Goal: Task Accomplishment & Management: Use online tool/utility

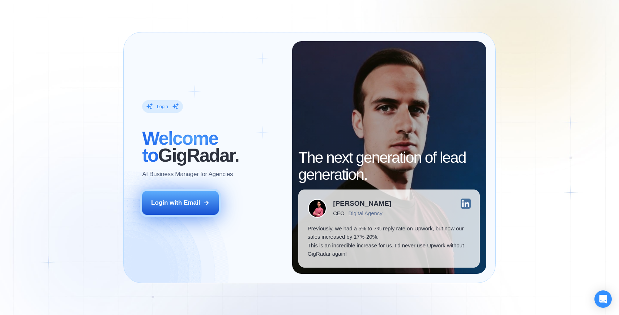
click at [175, 209] on button "Login with Email" at bounding box center [180, 203] width 77 height 24
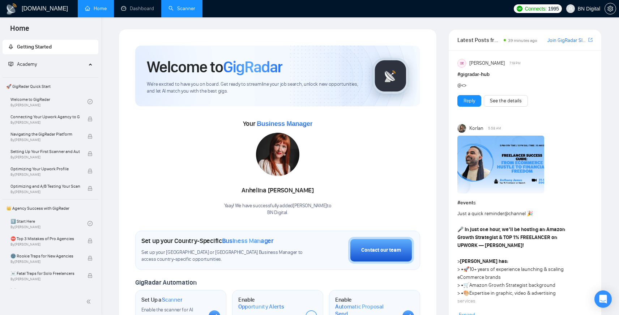
click at [187, 11] on link "Scanner" at bounding box center [182, 8] width 27 height 6
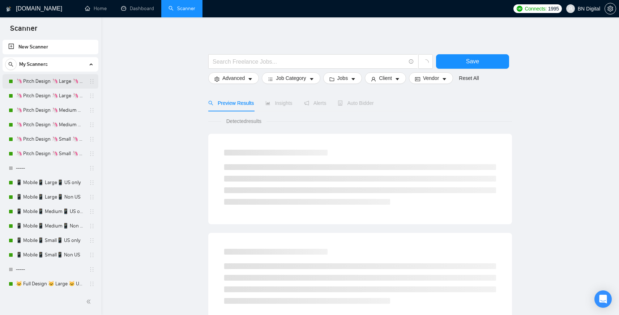
click at [47, 83] on link "🦄 Pitch Design 🦄 Large 🦄 US Only" at bounding box center [50, 81] width 69 height 14
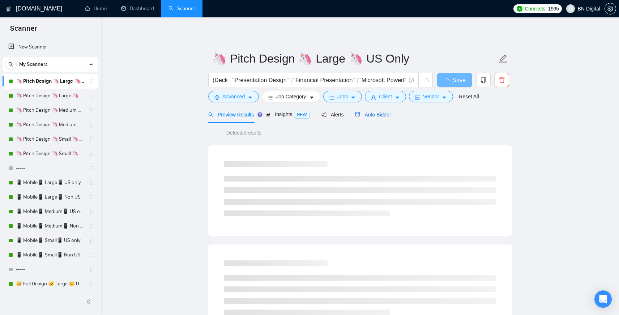
click at [386, 114] on span "Auto Bidder" at bounding box center [373, 115] width 36 height 6
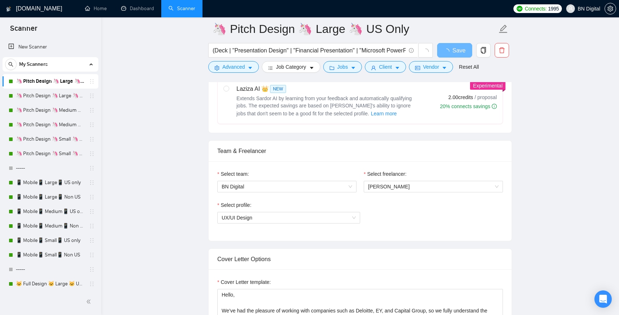
scroll to position [353, 0]
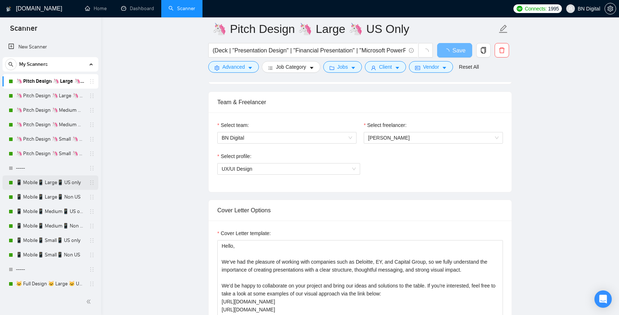
click at [65, 180] on link "📱 Mobile📱 Large📱 US only" at bounding box center [50, 182] width 69 height 14
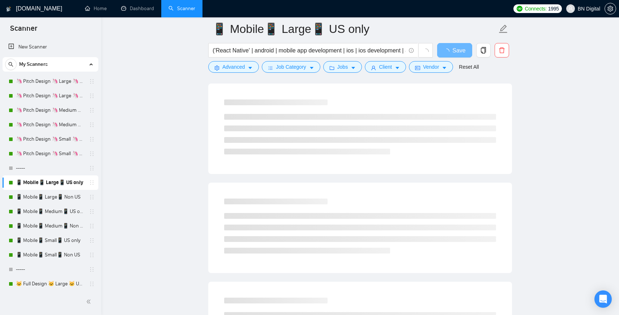
scroll to position [27, 0]
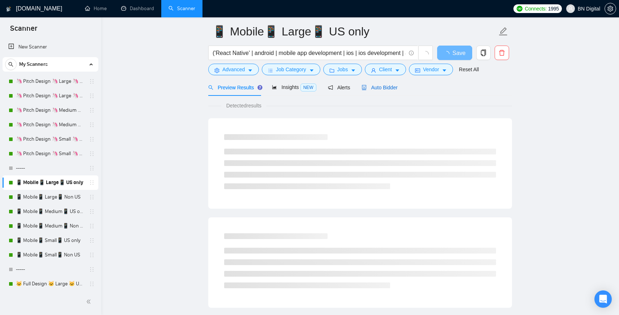
click at [386, 88] on span "Auto Bidder" at bounding box center [380, 88] width 36 height 6
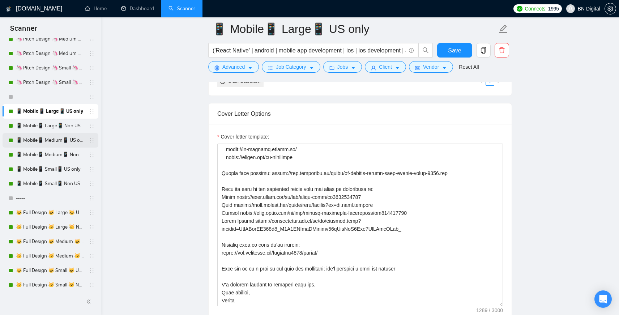
scroll to position [140, 0]
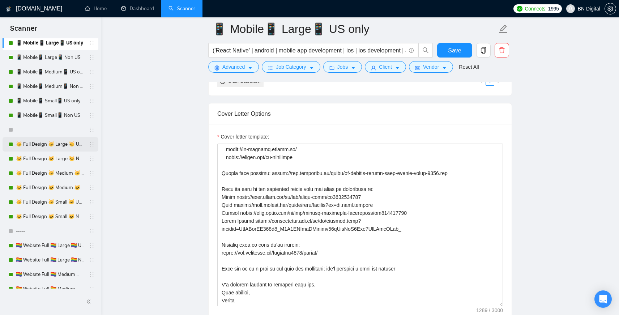
click at [61, 141] on link "🐱 Full Design 🐱 Large 🐱 US Only" at bounding box center [50, 144] width 69 height 14
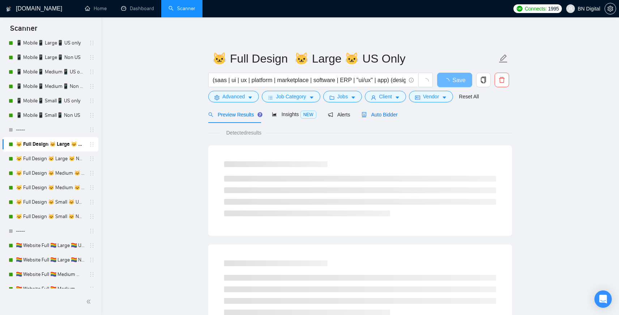
click at [384, 112] on span "Auto Bidder" at bounding box center [380, 115] width 36 height 6
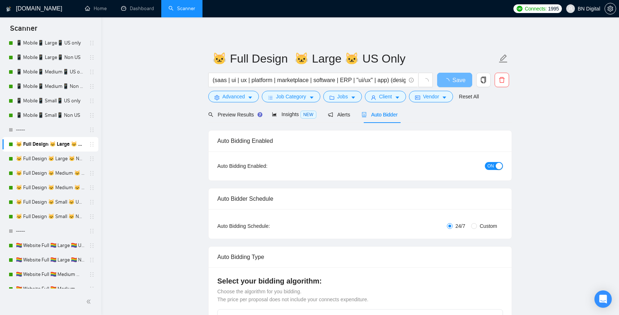
radio input "false"
radio input "true"
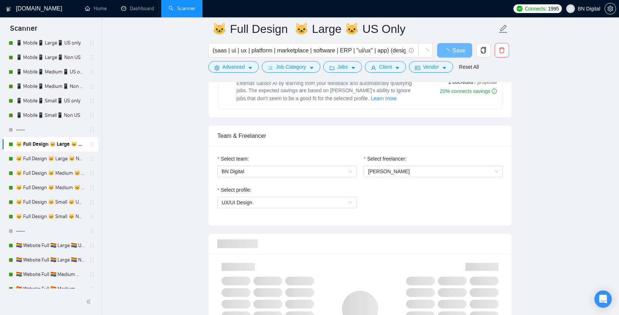
scroll to position [471, 0]
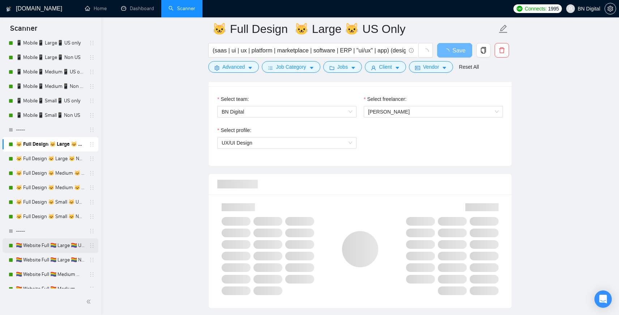
click at [52, 242] on link "🏳️‍🌈 Website Full 🏳️‍🌈 Large 🏳️‍🌈 US Only" at bounding box center [50, 245] width 69 height 14
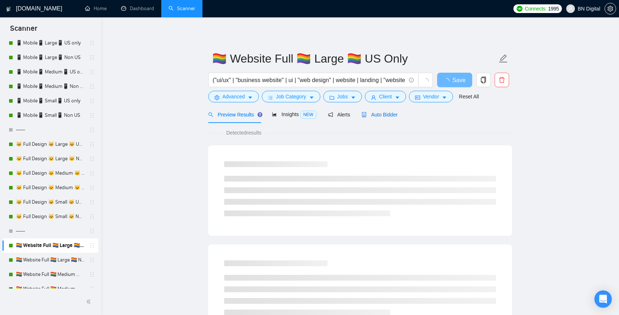
click at [379, 112] on span "Auto Bidder" at bounding box center [380, 115] width 36 height 6
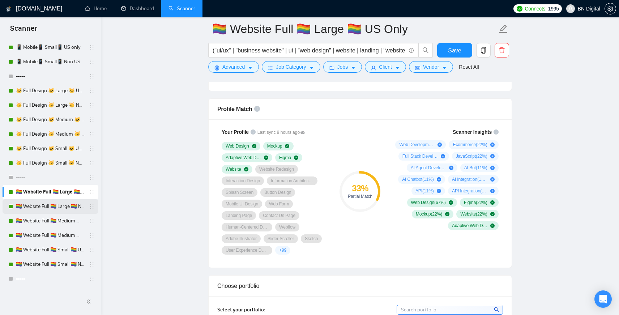
scroll to position [229, 0]
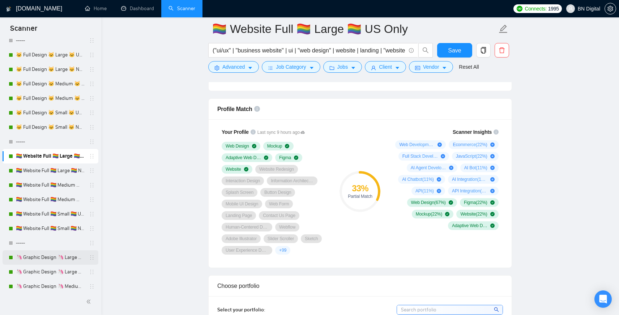
click at [58, 256] on link "🦄 Graphic Design 🦄 Large 🦄 US Only" at bounding box center [50, 257] width 69 height 14
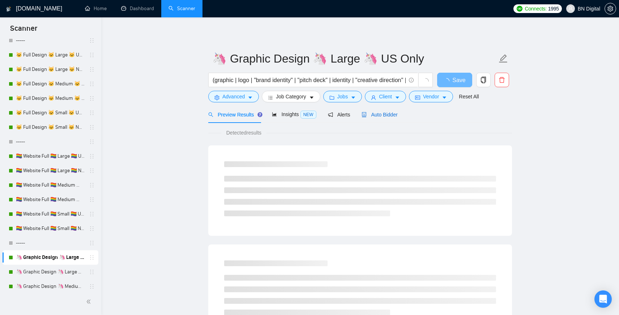
click at [383, 115] on span "Auto Bidder" at bounding box center [380, 115] width 36 height 6
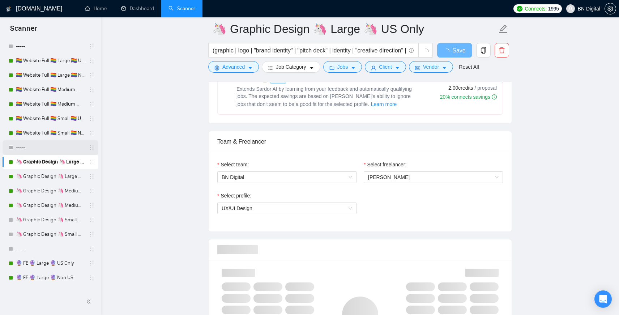
scroll to position [373, 0]
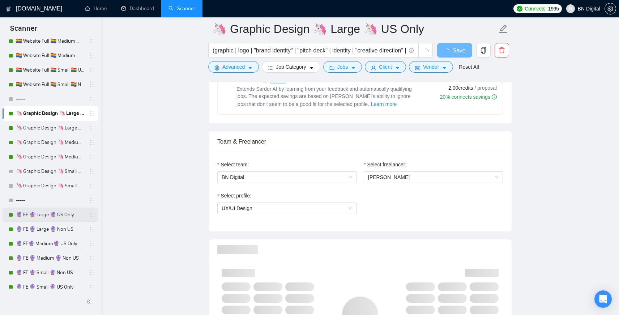
click at [46, 213] on link "🔮 FE 🔮 Large 🔮 US Only" at bounding box center [50, 215] width 69 height 14
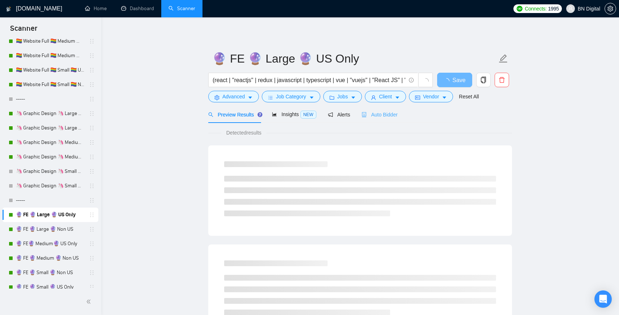
click at [379, 110] on div "Auto Bidder" at bounding box center [380, 114] width 36 height 17
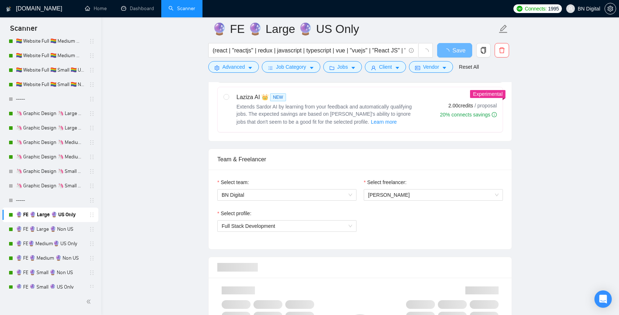
scroll to position [389, 0]
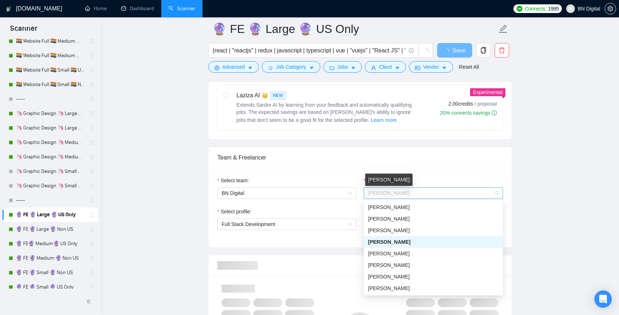
click at [375, 195] on span "[PERSON_NAME]" at bounding box center [389, 193] width 42 height 6
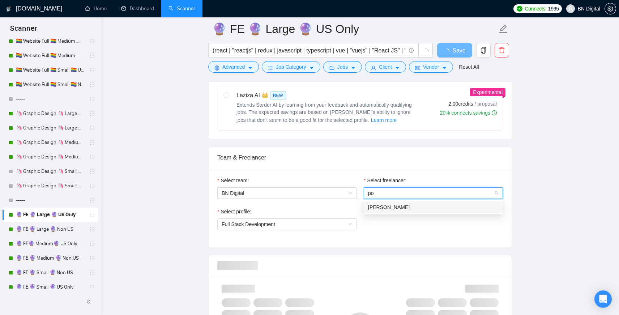
type input "pol"
click at [382, 210] on div "[PERSON_NAME]" at bounding box center [433, 207] width 131 height 8
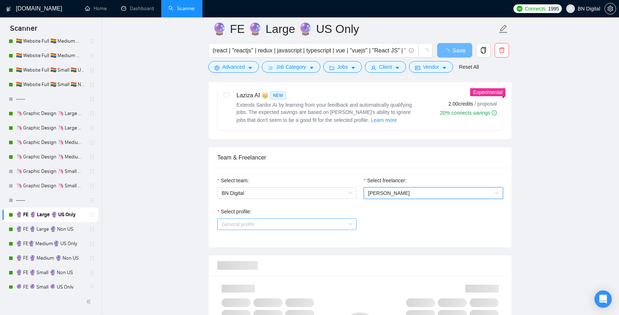
click at [286, 225] on span "General profile" at bounding box center [287, 224] width 131 height 11
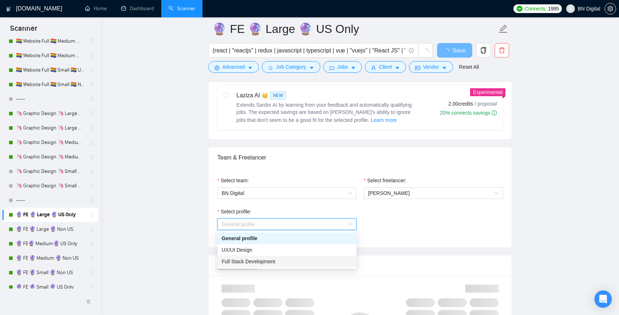
click at [275, 260] on span "Full Stack Development" at bounding box center [249, 262] width 54 height 6
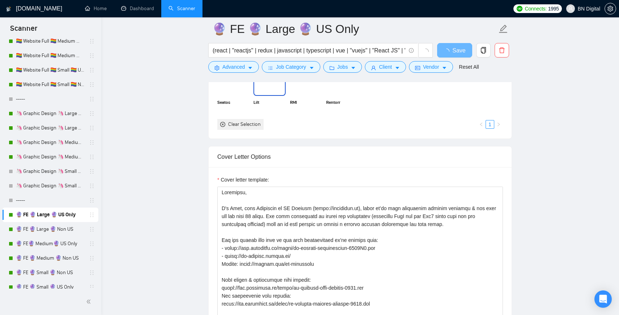
scroll to position [803, 0]
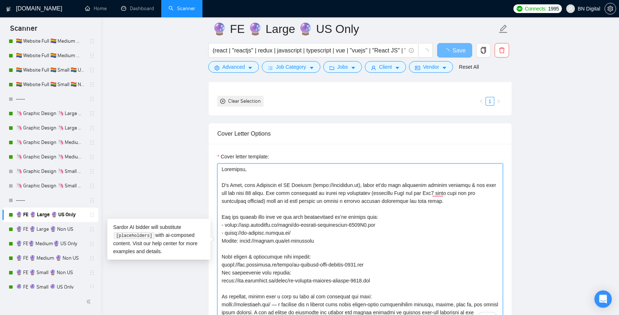
drag, startPoint x: 358, startPoint y: 183, endPoint x: 309, endPoint y: 182, distance: 48.8
click at [309, 182] on textarea "Cover letter template:" at bounding box center [360, 244] width 286 height 163
type textarea "Loremipsu, D's Amet, cons Adipiscin el SE Doeiusm, tempo in’ut labo etdolorema …"
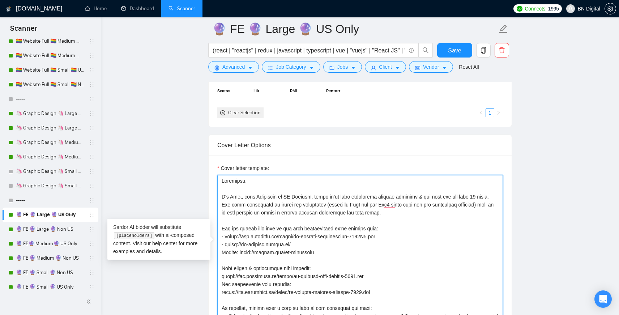
click at [232, 196] on textarea "Cover letter template:" at bounding box center [360, 256] width 286 height 163
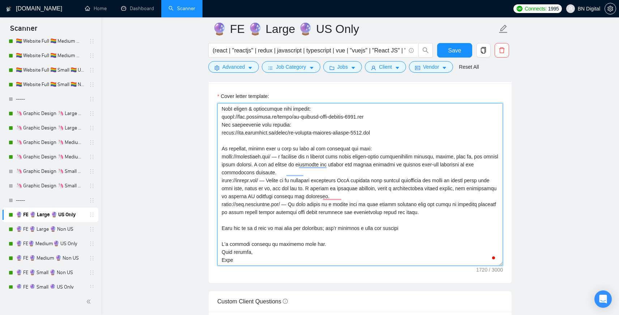
scroll to position [903, 0]
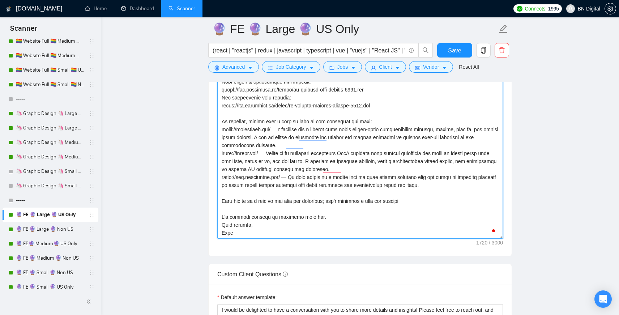
click at [228, 230] on textarea "Cover letter template:" at bounding box center [360, 157] width 286 height 163
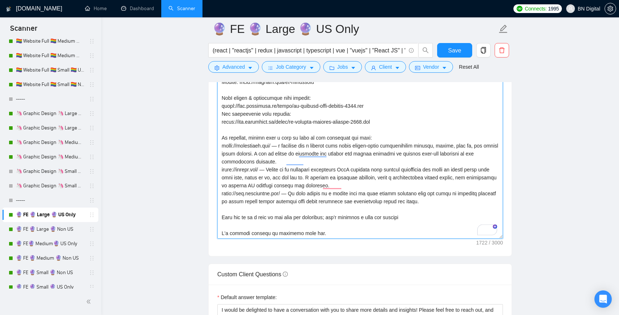
scroll to position [0, 0]
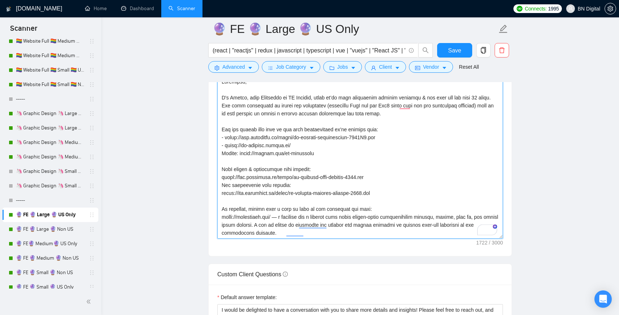
click at [246, 175] on textarea "Cover letter template:" at bounding box center [360, 157] width 286 height 163
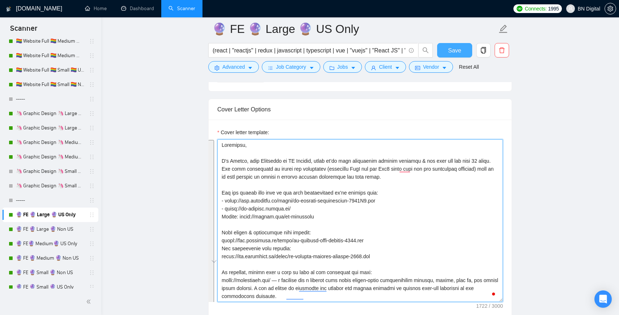
type textarea "Loremipsu, D's Ametco, adip Elitseddo ei TE Incidid, utlab et’do magn aliquaeni…"
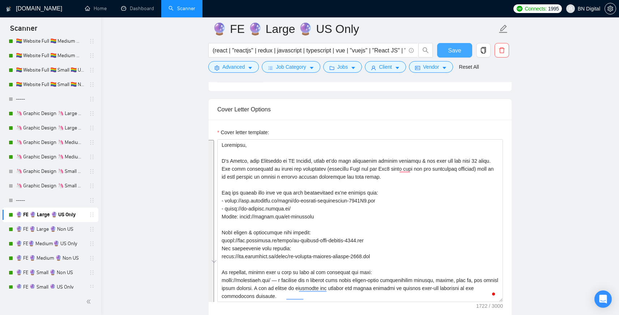
click at [449, 51] on span "Save" at bounding box center [454, 50] width 13 height 9
click at [56, 234] on link "🔮 FE 🔮 Large 🔮 Non US" at bounding box center [50, 229] width 69 height 14
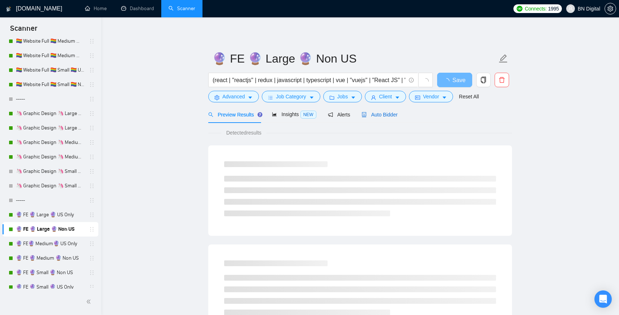
click at [380, 116] on span "Auto Bidder" at bounding box center [380, 115] width 36 height 6
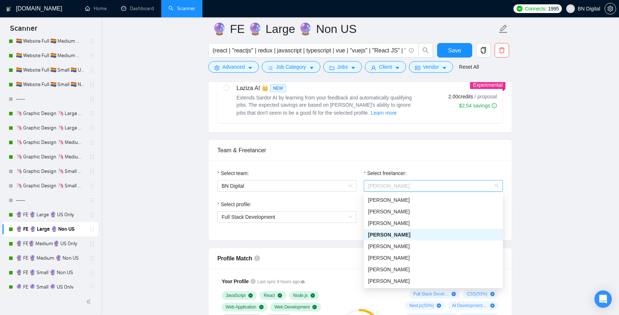
click at [384, 180] on span "[PERSON_NAME]" at bounding box center [433, 185] width 131 height 11
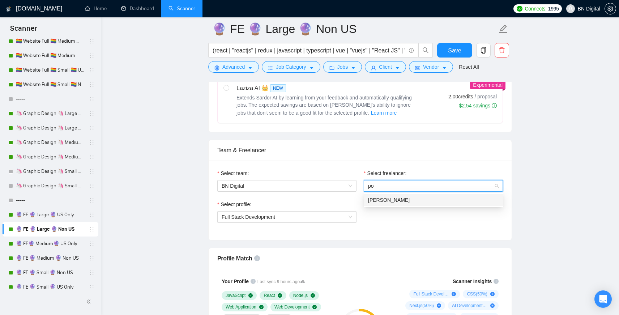
type input "pol"
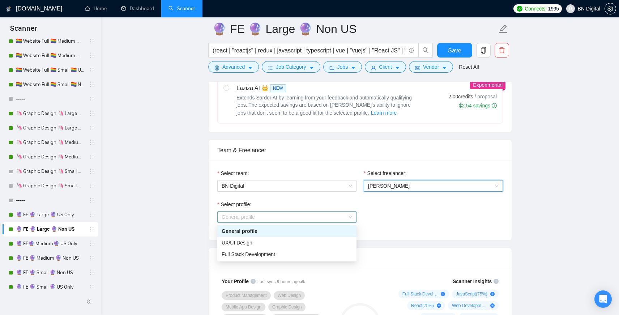
click at [267, 221] on span "General profile" at bounding box center [287, 217] width 131 height 11
click at [262, 252] on span "Full Stack Development" at bounding box center [249, 254] width 54 height 6
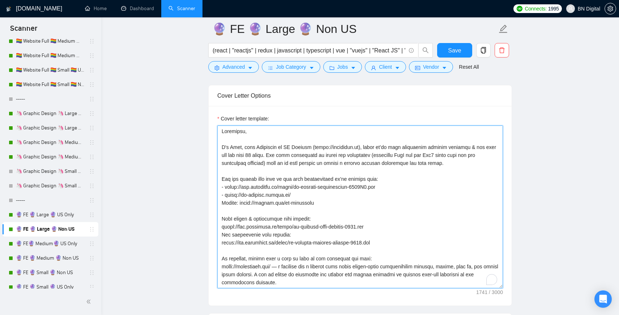
click at [277, 206] on textarea "Cover letter template:" at bounding box center [360, 206] width 286 height 163
paste textarea "Loremi, dolo Sitametco ad EL Seddoei, tempo in’ut labo etdolorema aliquae admin…"
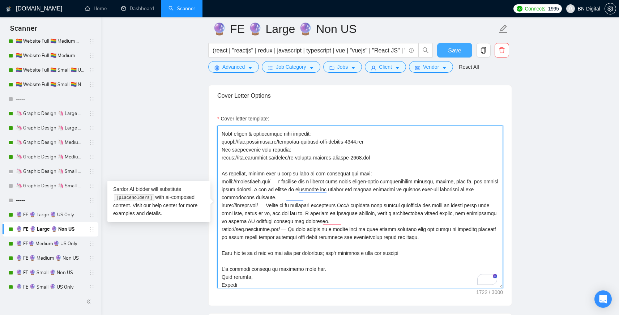
type textarea "Loremipsu, D's Ametco, adip Elitseddo ei TE Incidid, utlab et’do magn aliquaeni…"
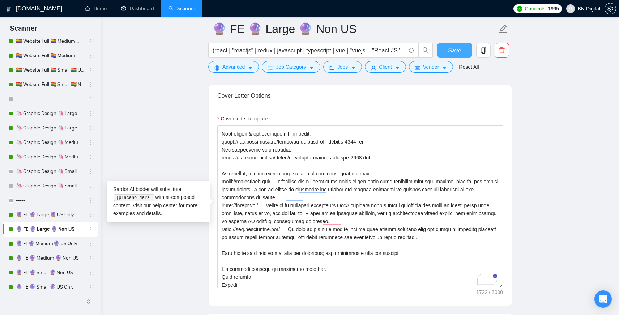
click at [453, 54] on span "Save" at bounding box center [454, 50] width 13 height 9
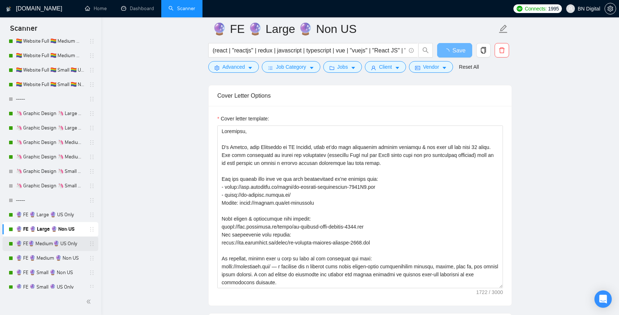
click at [60, 246] on link "🔮 FE🔮 Medium🔮 US Only" at bounding box center [50, 243] width 69 height 14
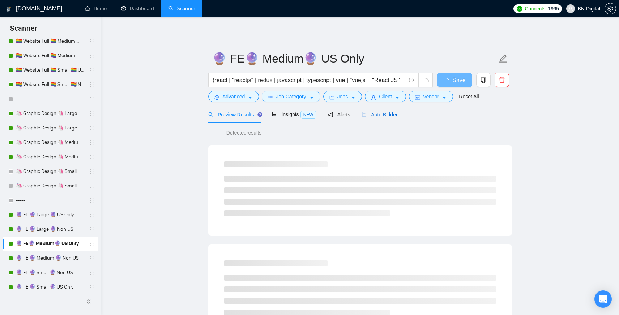
click at [391, 115] on span "Auto Bidder" at bounding box center [380, 115] width 36 height 6
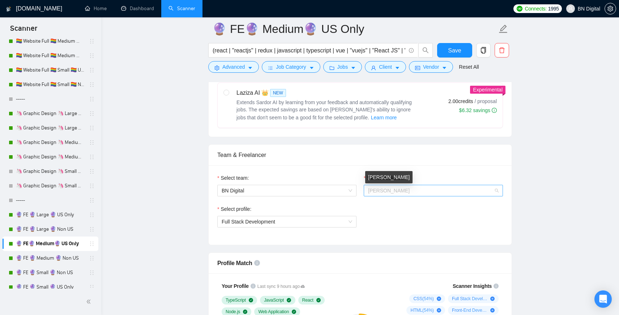
click at [392, 189] on span "[PERSON_NAME]" at bounding box center [389, 191] width 42 height 6
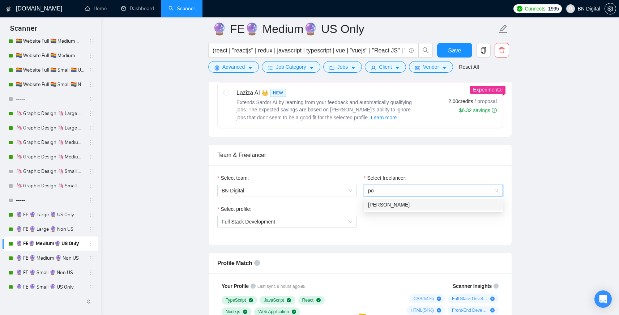
type input "pol"
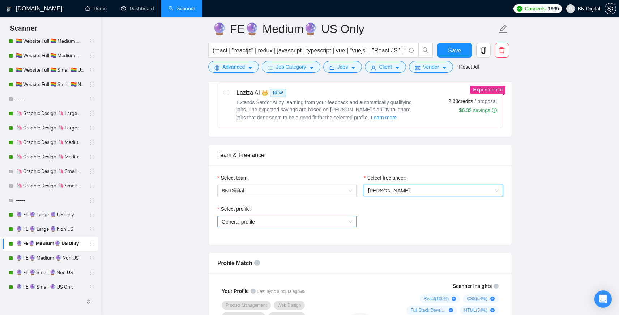
click at [235, 219] on span "General profile" at bounding box center [287, 221] width 131 height 11
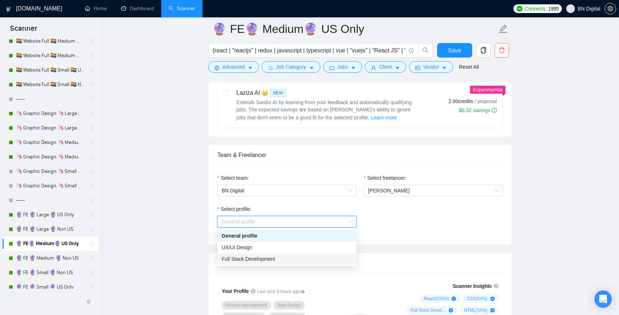
click at [236, 260] on span "Full Stack Development" at bounding box center [249, 259] width 54 height 6
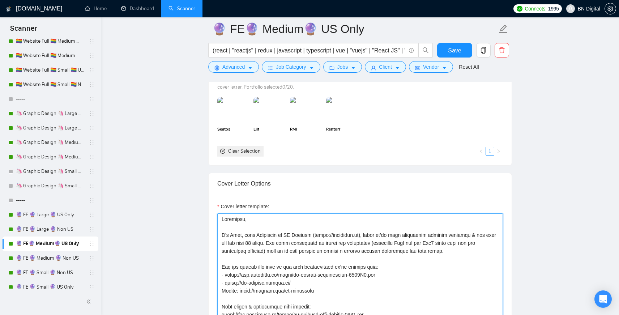
click at [243, 233] on textarea "Cover letter template:" at bounding box center [360, 294] width 286 height 163
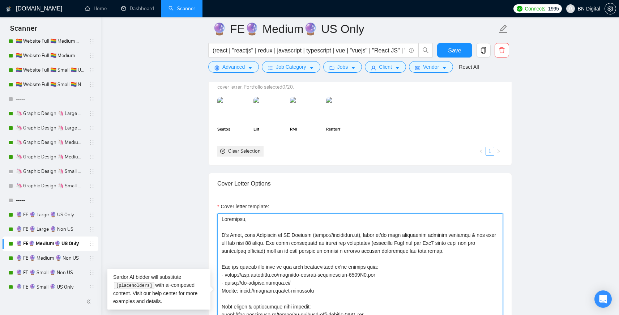
paste textarea "Loremi, dolo Sitametco ad EL Seddoei, tempo in’ut labo etdolorema aliquae admin…"
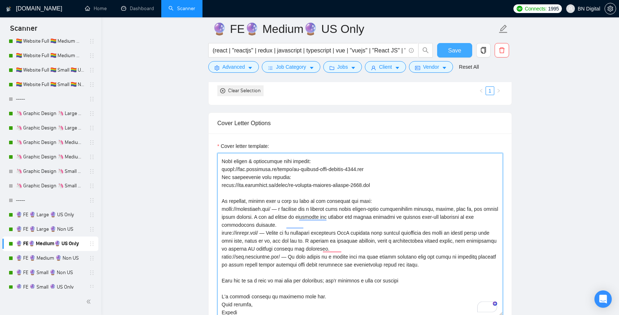
type textarea "Loremipsu, D's Ametco, adip Elitseddo ei TE Incidid, utlab et’do magn aliquaeni…"
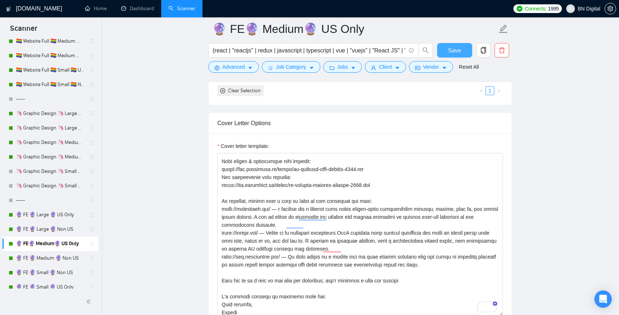
click at [457, 46] on span "Save" at bounding box center [454, 50] width 13 height 9
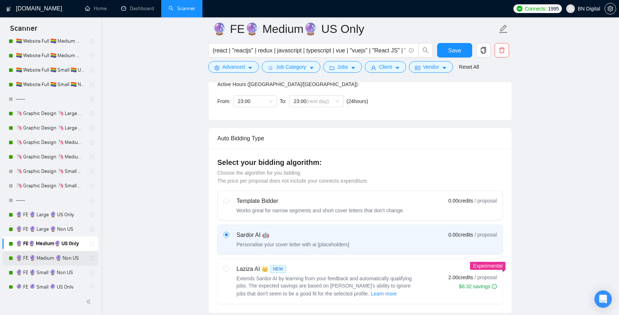
click at [65, 260] on link "🔮 FE 🔮 Medium 🔮 Non US" at bounding box center [50, 258] width 69 height 14
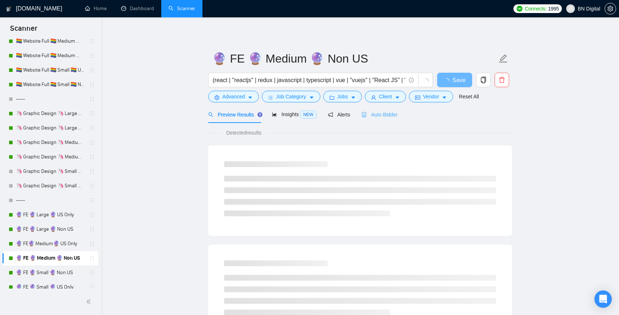
click at [384, 108] on div "Auto Bidder" at bounding box center [380, 114] width 36 height 17
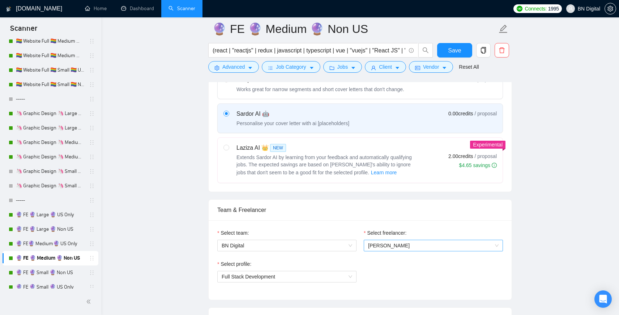
click at [384, 242] on span "[PERSON_NAME]" at bounding box center [433, 245] width 131 height 11
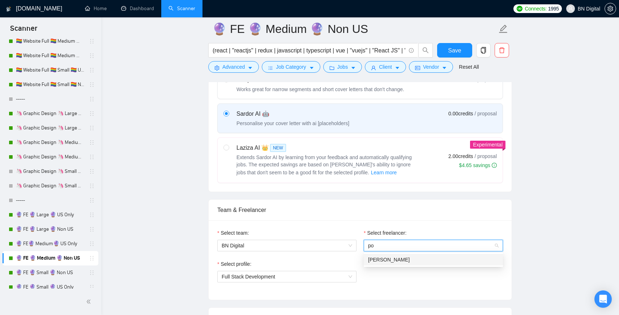
type input "pol"
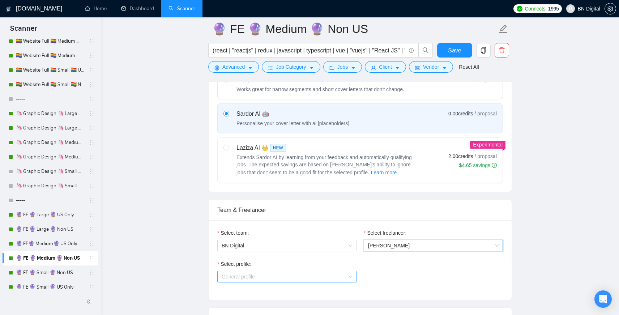
click at [242, 279] on span "General profile" at bounding box center [287, 276] width 131 height 11
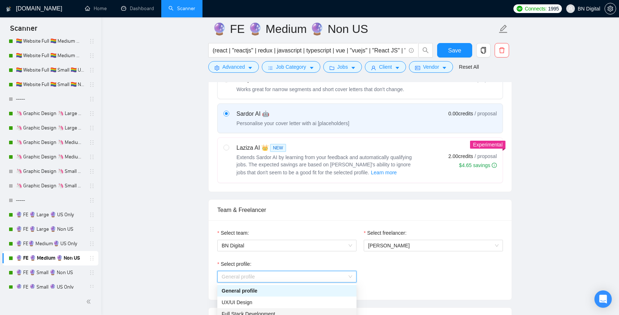
click at [242, 311] on span "Full Stack Development" at bounding box center [249, 314] width 54 height 6
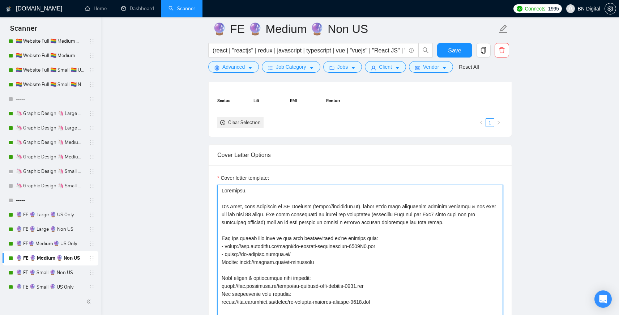
click at [293, 197] on textarea "Cover letter template:" at bounding box center [360, 266] width 286 height 163
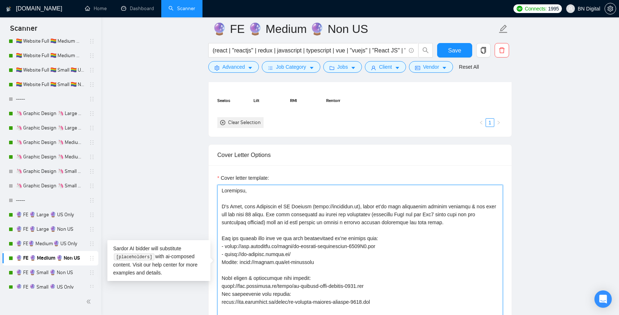
paste textarea "Loremi, dolo Sitametco ad EL Seddoei, tempo in’ut labo etdolorema aliquae admin…"
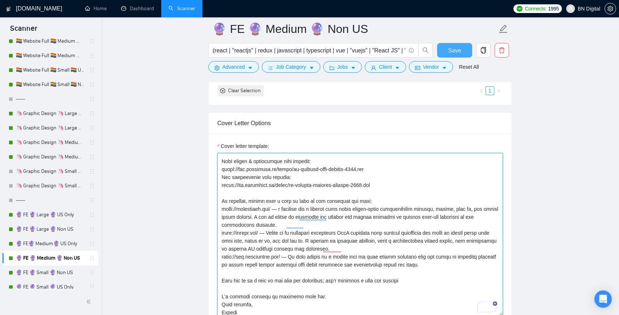
type textarea "Loremipsu, D's Ametco, adip Elitseddo ei TE Incidid, utlab et’do magn aliquaeni…"
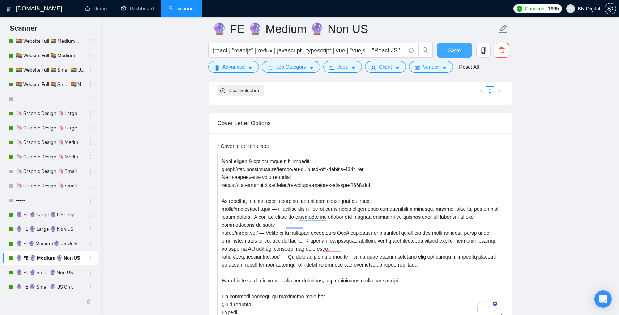
click at [453, 46] on span "Save" at bounding box center [454, 50] width 13 height 9
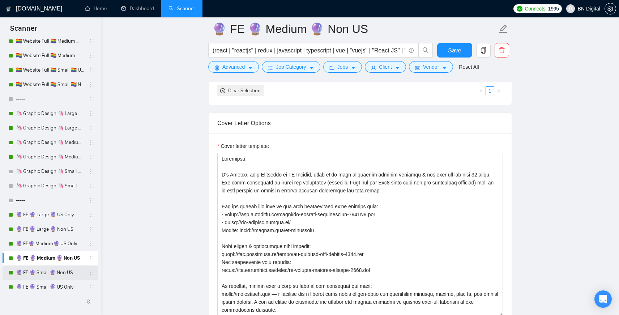
click at [56, 273] on link "🔮 FE 🔮 Small 🔮 Non US" at bounding box center [50, 272] width 69 height 14
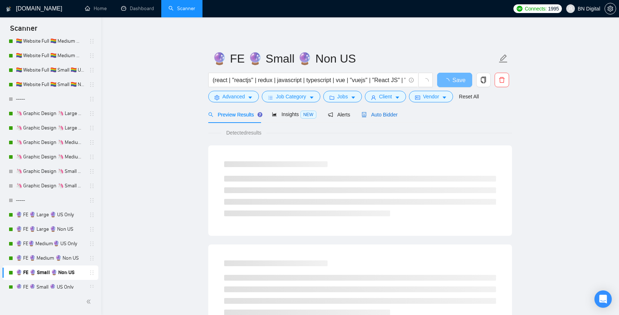
click at [383, 114] on span "Auto Bidder" at bounding box center [380, 115] width 36 height 6
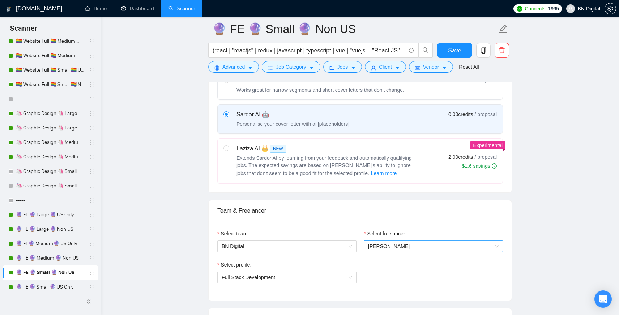
click at [382, 250] on span "[PERSON_NAME]" at bounding box center [433, 246] width 131 height 11
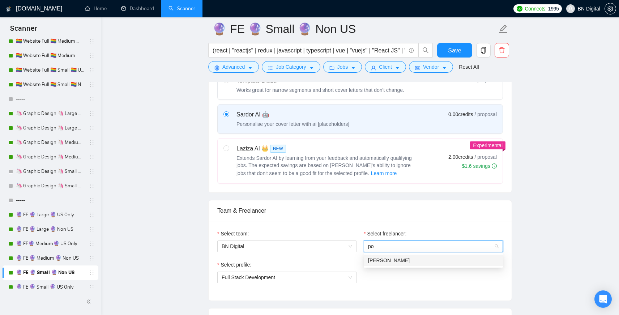
type input "pol"
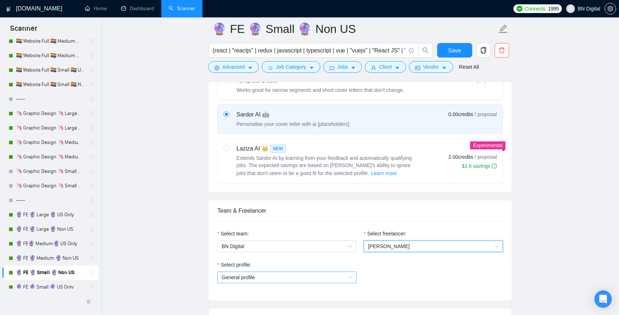
click at [244, 277] on span "General profile" at bounding box center [287, 277] width 131 height 11
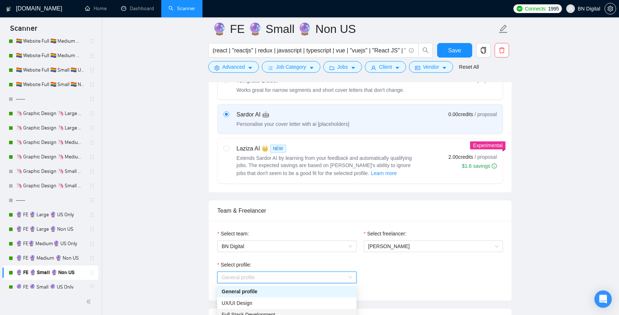
click at [242, 313] on span "Full Stack Development" at bounding box center [249, 315] width 54 height 6
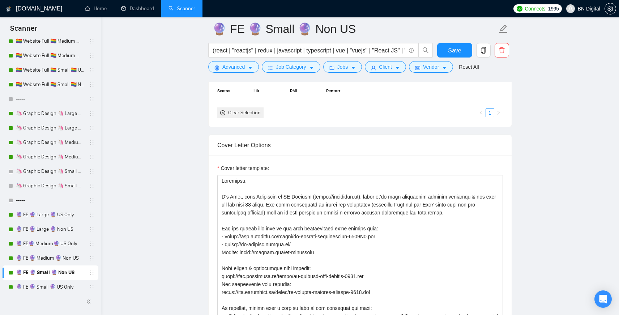
scroll to position [828, 0]
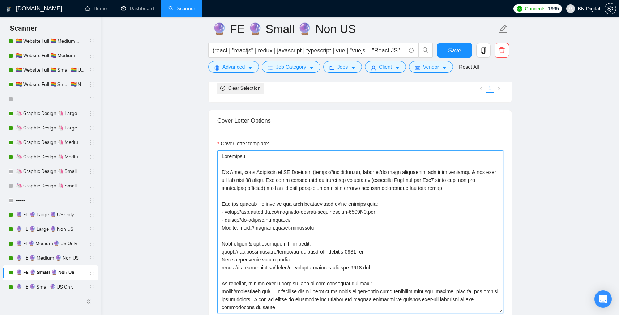
click at [275, 215] on textarea "Cover letter template:" at bounding box center [360, 231] width 286 height 163
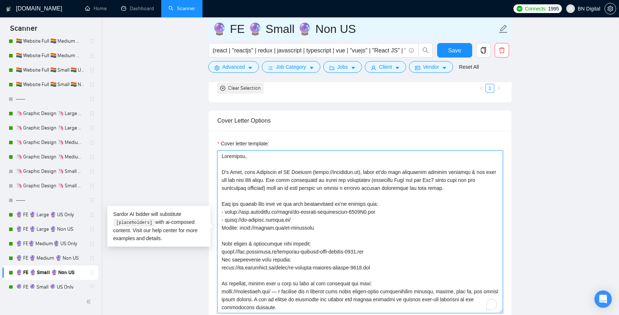
paste textarea "Loremi, dolo Sitametco ad EL Seddoei, tempo in’ut labo etdolorema aliquae admin…"
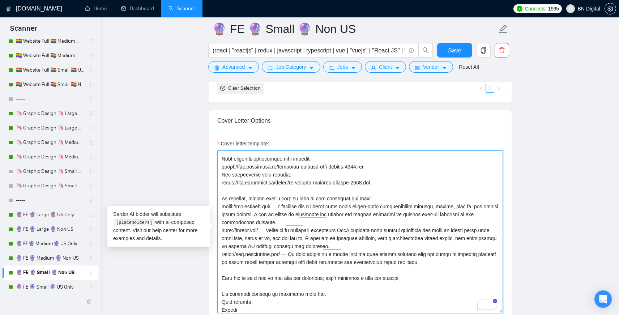
scroll to position [85, 0]
type textarea "Loremipsu, D's Ametco, adip Elitseddo ei TE Incidid, utlab et’do magn aliquaeni…"
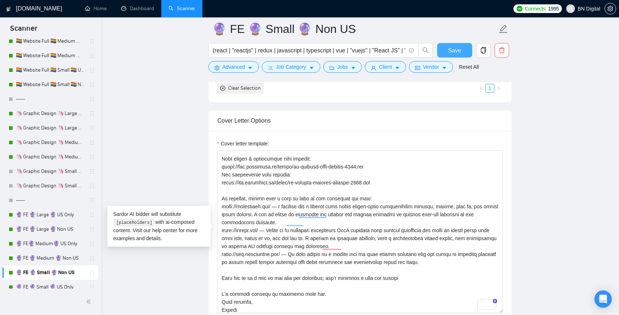
click at [450, 50] on span "Save" at bounding box center [454, 50] width 13 height 9
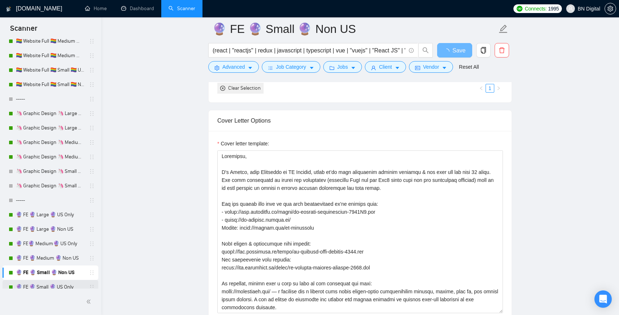
click at [59, 284] on link "🔮 FE 🔮 Small 🔮 US Only" at bounding box center [50, 287] width 69 height 14
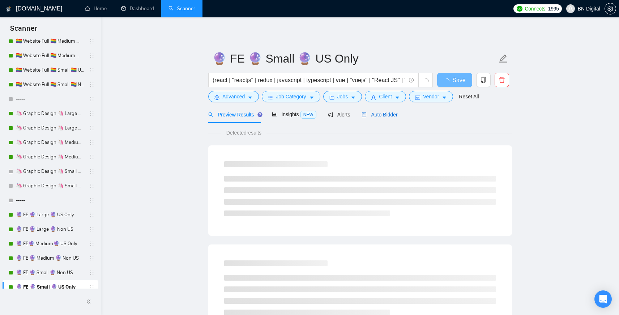
click at [385, 117] on span "Auto Bidder" at bounding box center [380, 115] width 36 height 6
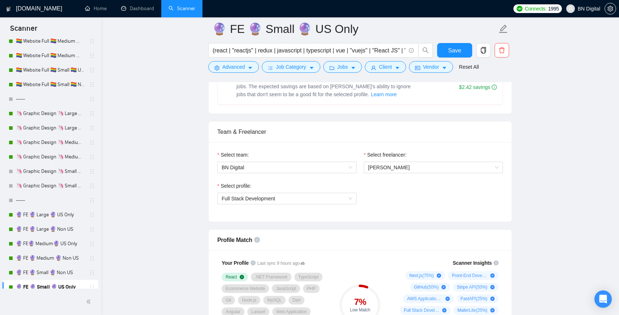
click at [409, 158] on div "Select freelancer:" at bounding box center [433, 156] width 139 height 11
click at [404, 166] on span "[PERSON_NAME]" at bounding box center [389, 168] width 42 height 6
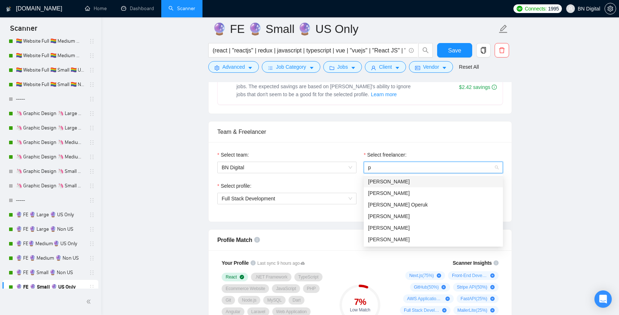
type input "po"
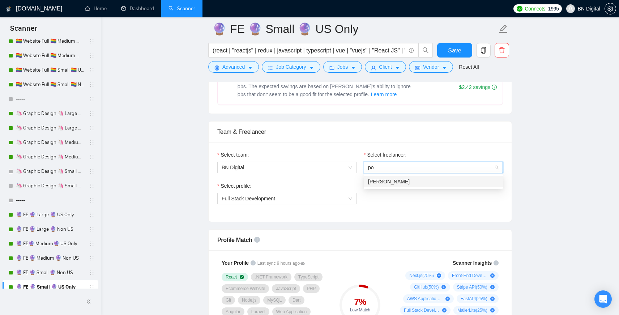
click at [389, 181] on span "[PERSON_NAME]" at bounding box center [389, 182] width 42 height 6
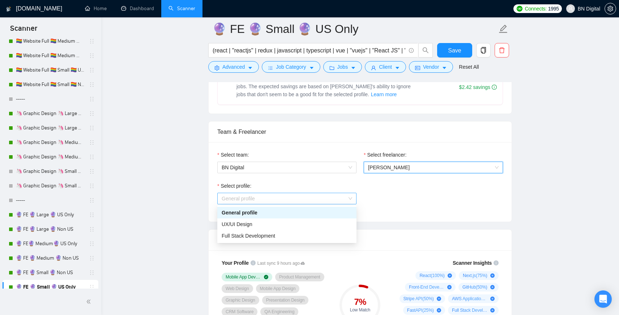
click at [278, 196] on span "General profile" at bounding box center [287, 198] width 131 height 11
click at [276, 230] on div "Full Stack Development" at bounding box center [286, 236] width 139 height 12
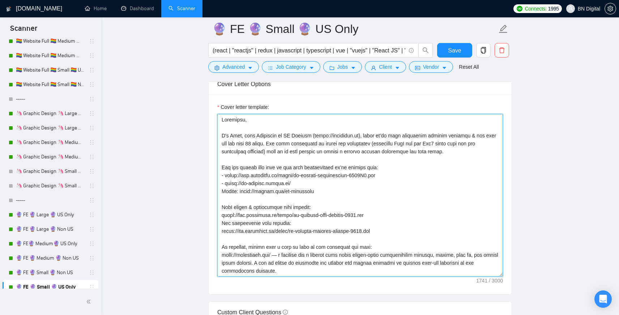
click at [279, 202] on textarea "Cover letter template:" at bounding box center [360, 195] width 286 height 163
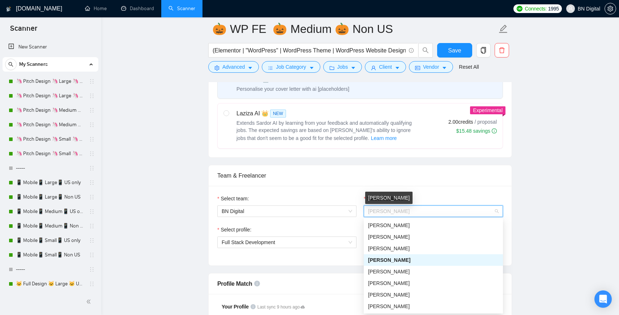
scroll to position [580, 0]
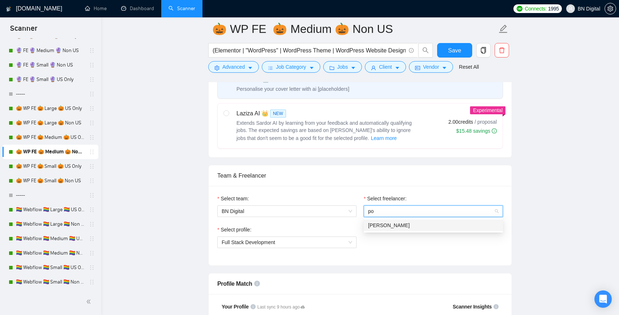
type input "pol"
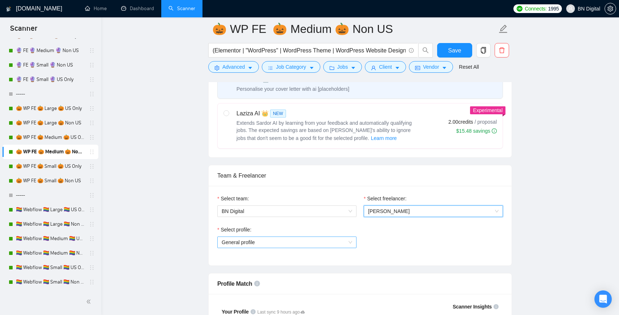
click at [251, 245] on span "General profile" at bounding box center [287, 242] width 131 height 11
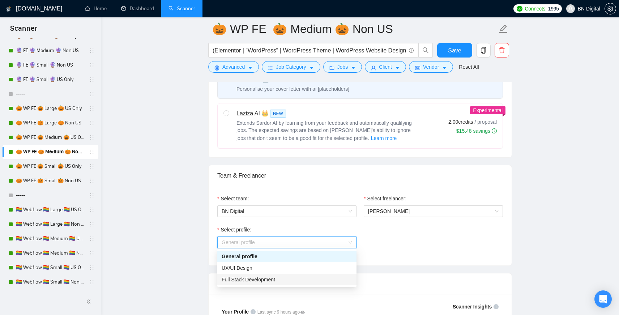
click at [248, 281] on span "Full Stack Development" at bounding box center [249, 280] width 54 height 6
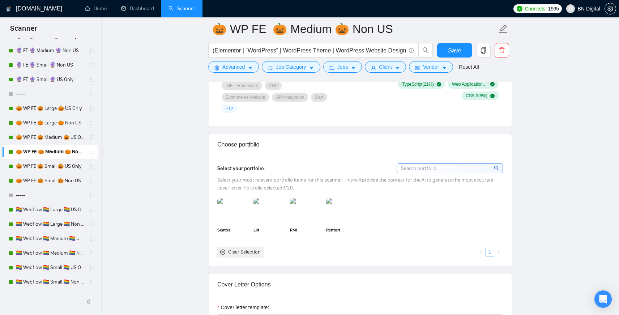
scroll to position [720, 0]
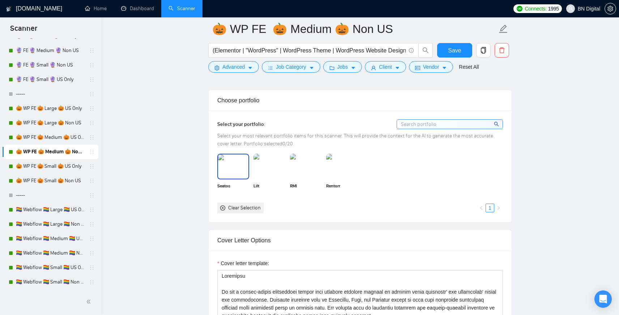
click at [242, 165] on img at bounding box center [233, 166] width 30 height 24
click at [277, 165] on img at bounding box center [269, 166] width 32 height 25
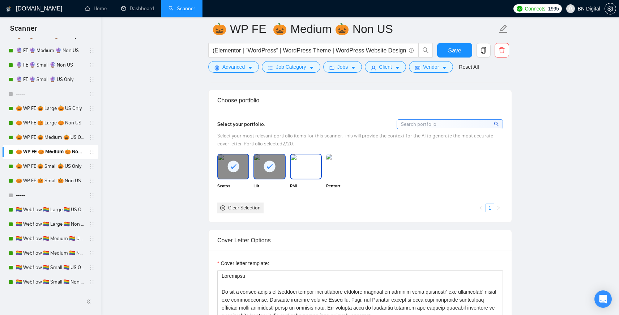
click at [311, 165] on img at bounding box center [306, 166] width 30 height 24
click at [334, 166] on img at bounding box center [342, 166] width 30 height 24
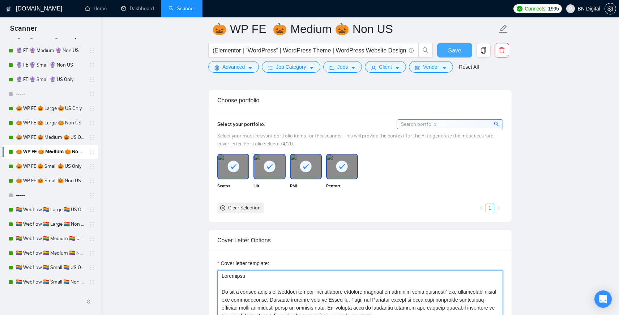
paste textarea "Polina"
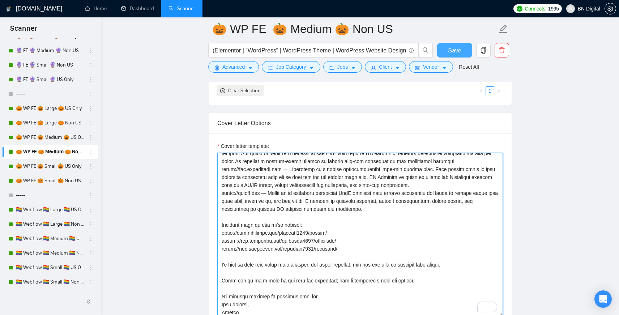
scroll to position [77, 0]
type textarea "Greetings We are a design-driven development studio that empowers business lead…"
click at [447, 51] on button "Save" at bounding box center [454, 50] width 35 height 14
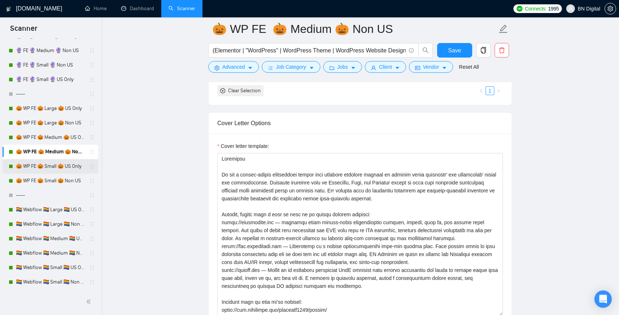
click at [65, 162] on link "🎃 WP FE 🎃 Small 🎃 US Only" at bounding box center [50, 166] width 69 height 14
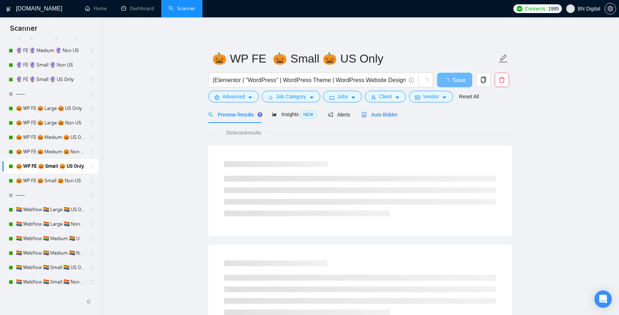
click at [384, 116] on span "Auto Bidder" at bounding box center [380, 115] width 36 height 6
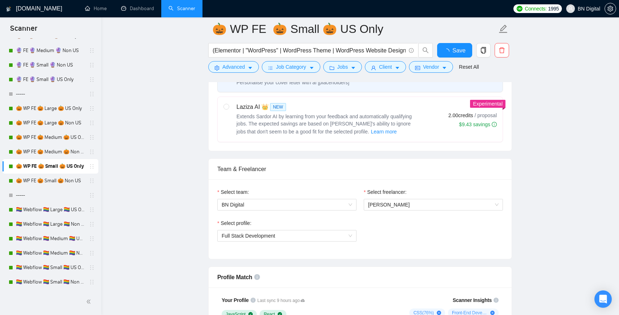
scroll to position [429, 0]
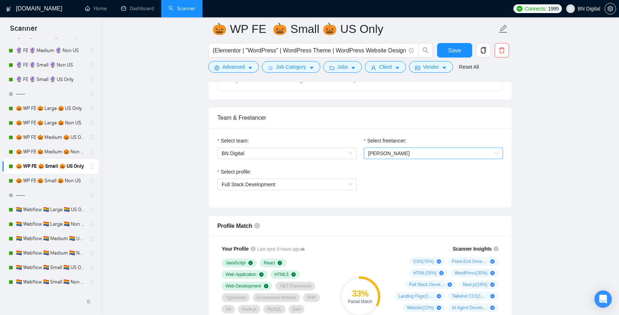
click at [390, 153] on span "[PERSON_NAME]" at bounding box center [389, 153] width 42 height 6
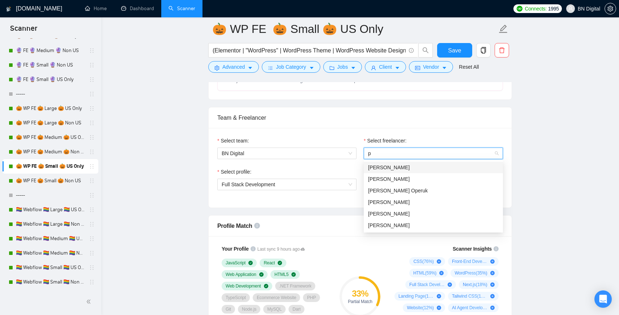
type input "po"
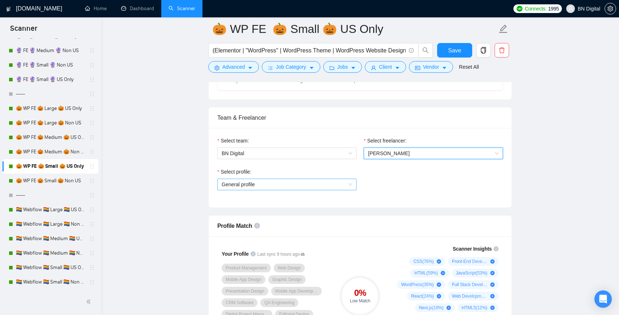
click at [263, 189] on span "General profile" at bounding box center [287, 184] width 131 height 11
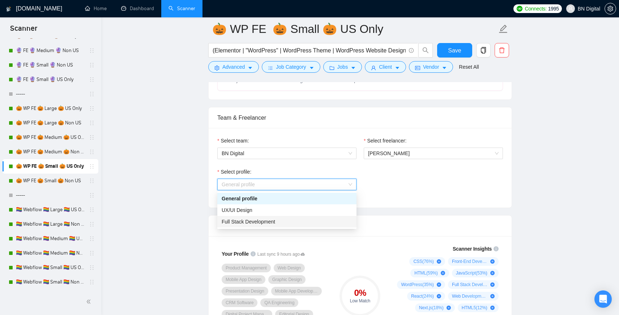
click at [256, 222] on span "Full Stack Development" at bounding box center [249, 222] width 54 height 6
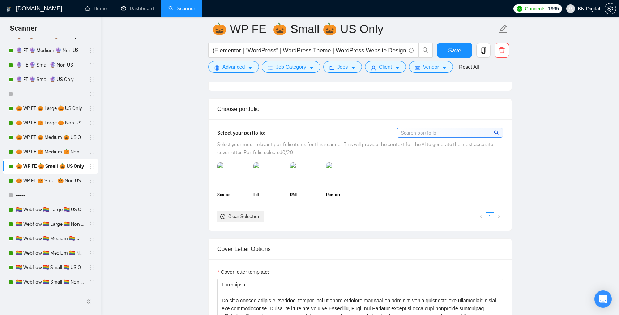
scroll to position [737, 0]
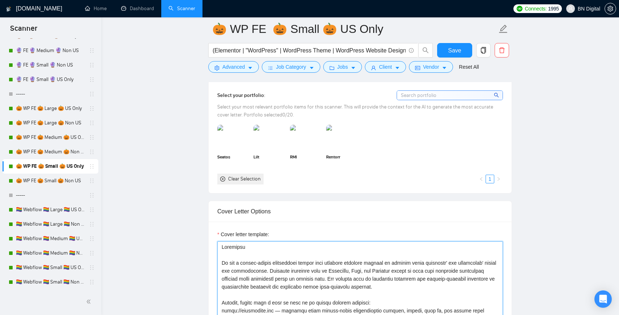
paste textarea "Polina"
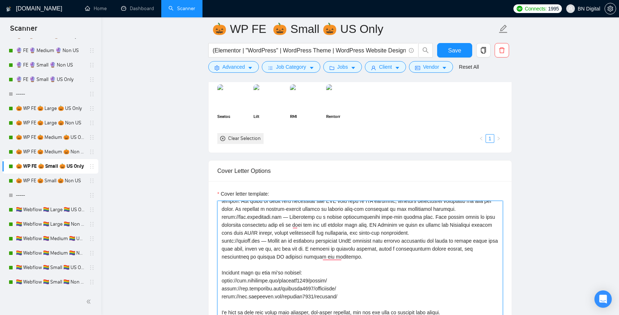
scroll to position [773, 0]
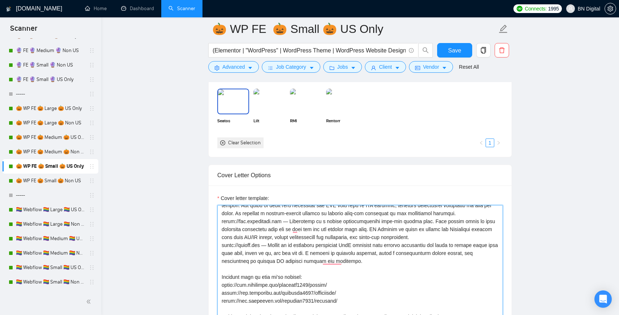
type textarea "Greetings We are a design-driven development studio that empowers business lead…"
click at [239, 104] on img at bounding box center [233, 101] width 30 height 24
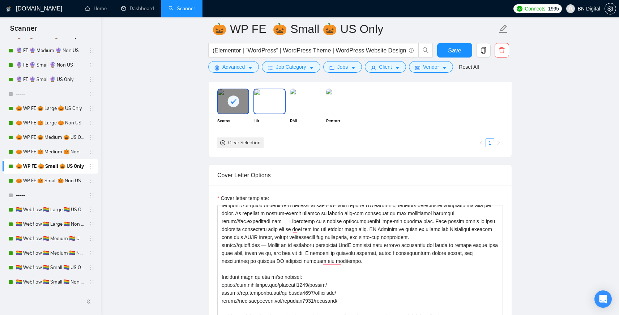
click at [278, 104] on img at bounding box center [269, 101] width 30 height 24
click at [313, 104] on img at bounding box center [306, 101] width 30 height 24
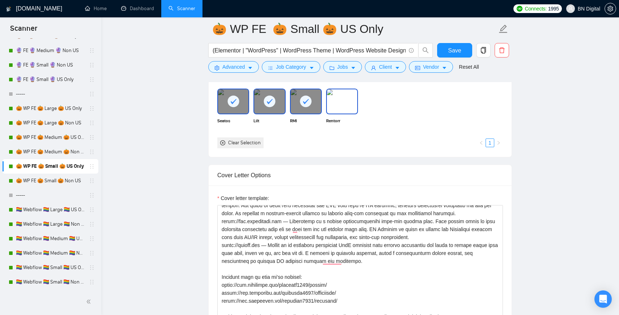
click at [350, 103] on img at bounding box center [342, 101] width 30 height 24
click at [450, 49] on span "Save" at bounding box center [454, 50] width 13 height 9
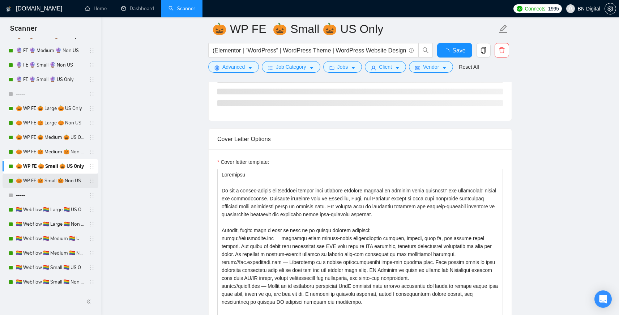
click at [56, 179] on link "🎃 WP FE 🎃 Small 🎃 Non US" at bounding box center [50, 181] width 69 height 14
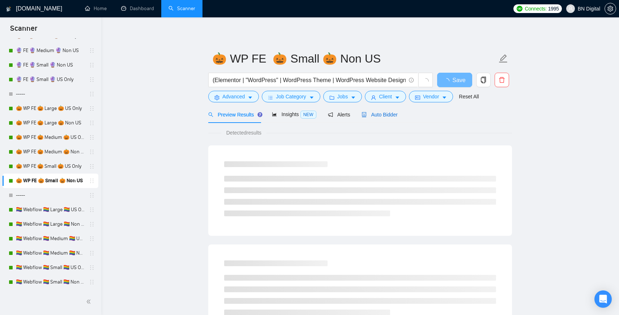
click at [382, 115] on span "Auto Bidder" at bounding box center [380, 115] width 36 height 6
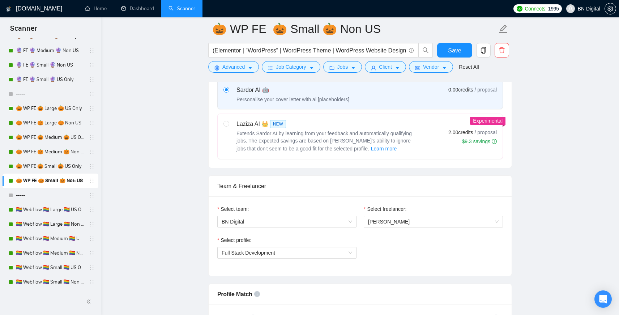
scroll to position [400, 0]
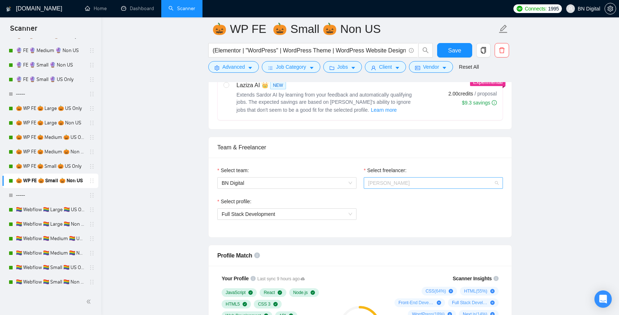
click at [383, 186] on span "[PERSON_NAME]" at bounding box center [433, 183] width 131 height 11
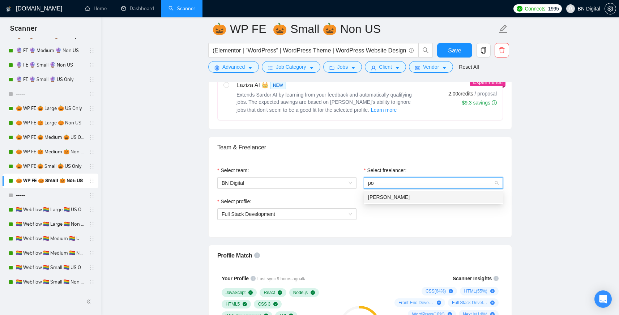
type input "pol"
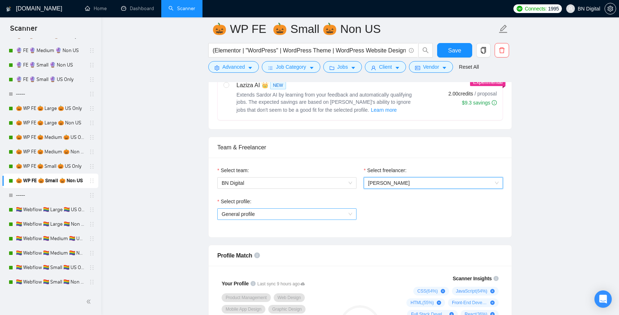
click at [252, 218] on span "General profile" at bounding box center [287, 214] width 131 height 11
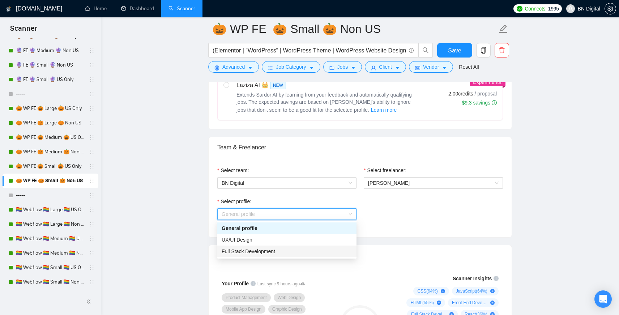
click at [251, 248] on div "Full Stack Development" at bounding box center [287, 251] width 131 height 8
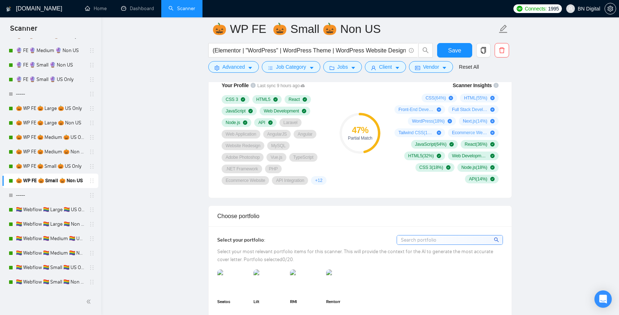
scroll to position [639, 0]
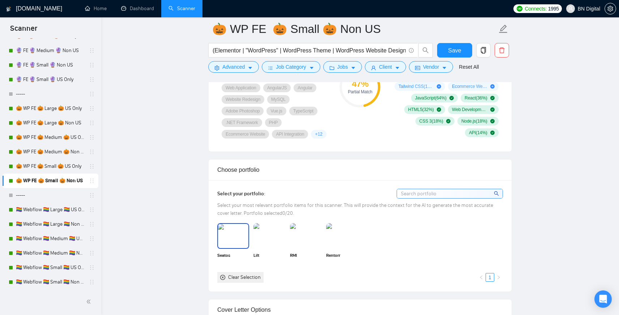
click at [243, 248] on img at bounding box center [233, 236] width 30 height 24
click at [269, 248] on img at bounding box center [269, 236] width 30 height 24
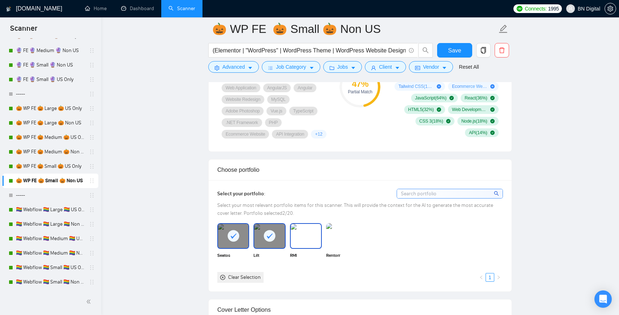
click at [300, 248] on img at bounding box center [306, 236] width 30 height 24
click at [337, 248] on img at bounding box center [342, 235] width 32 height 25
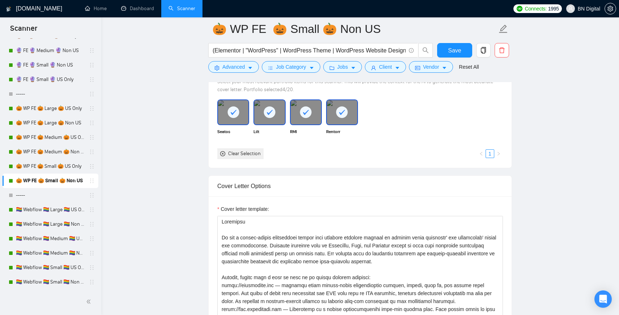
scroll to position [861, 0]
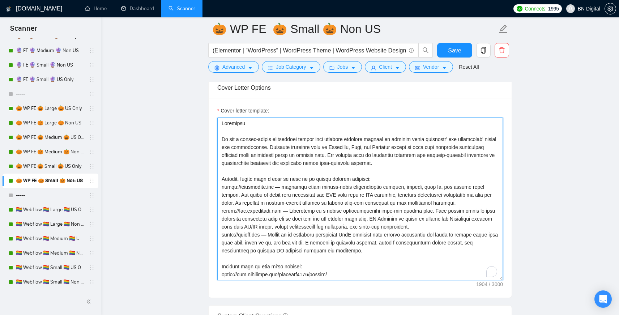
click at [283, 219] on textarea "Cover letter template:" at bounding box center [360, 199] width 286 height 163
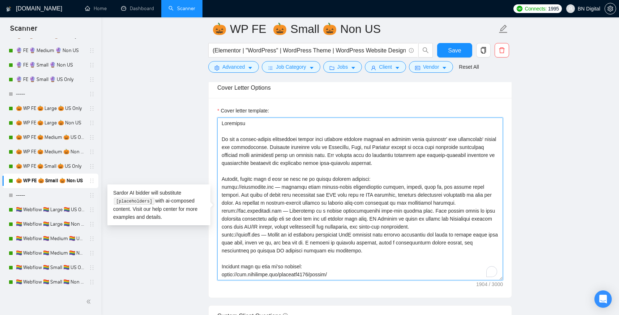
paste textarea "Polina"
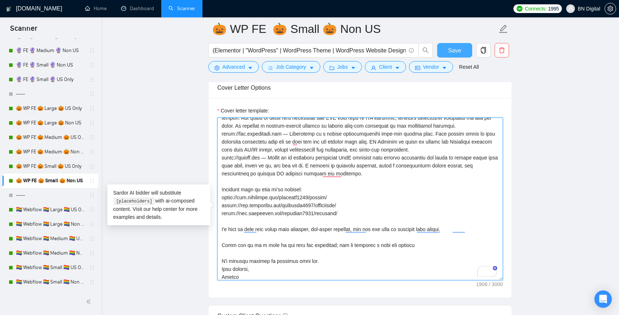
scroll to position [77, 0]
type textarea "Greetings We are a design-driven development studio that empowers business lead…"
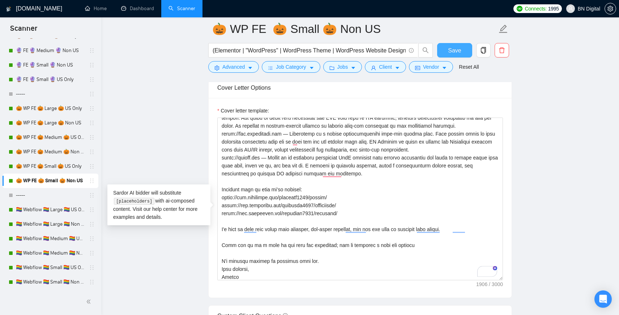
click at [454, 49] on span "Save" at bounding box center [454, 50] width 13 height 9
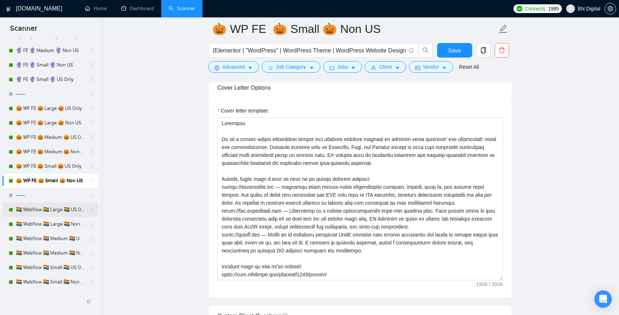
click at [62, 212] on link "🏳️‍🌈 Webflow 🏳️‍🌈 Large 🏳️‍🌈 US Only" at bounding box center [50, 209] width 69 height 14
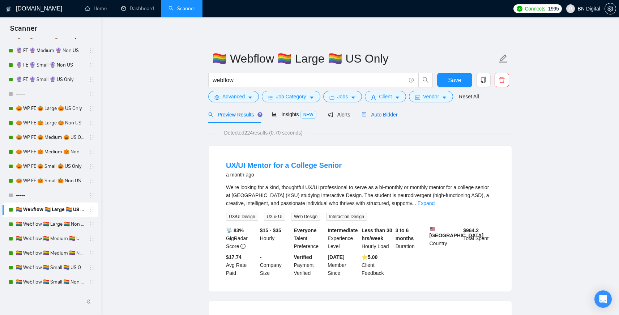
click at [386, 111] on div "Auto Bidder" at bounding box center [380, 115] width 36 height 8
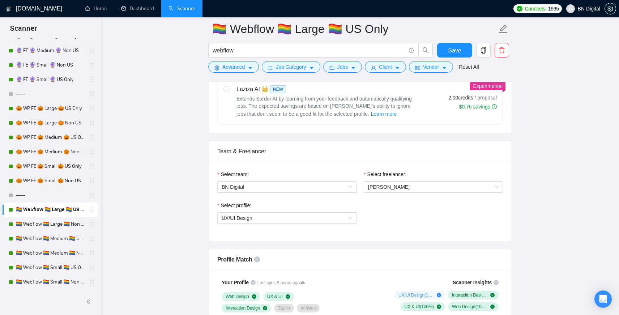
scroll to position [435, 0]
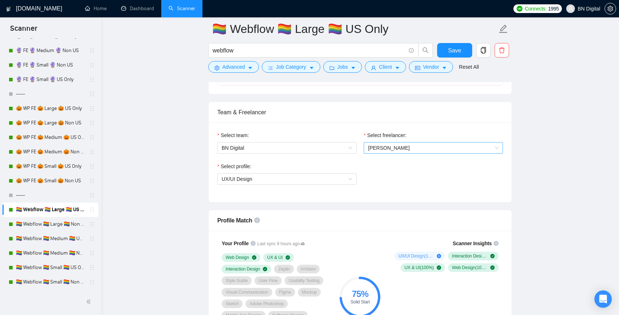
click at [401, 143] on span "[PERSON_NAME]" at bounding box center [433, 147] width 131 height 11
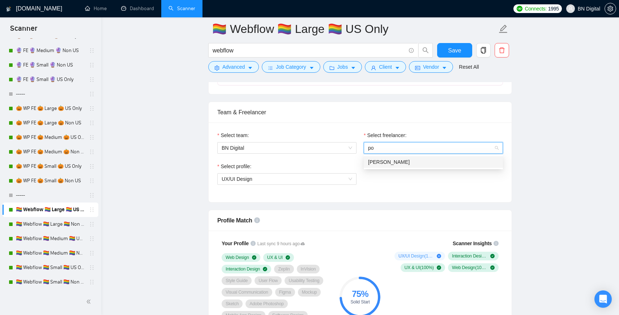
type input "pol"
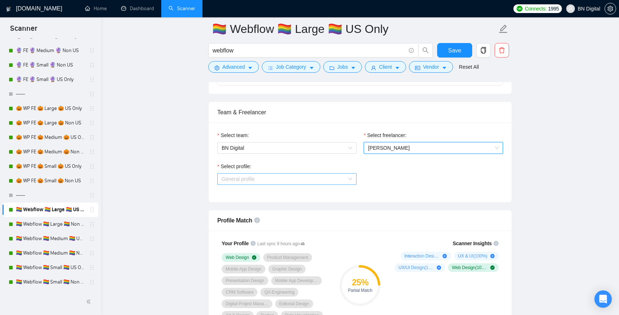
click at [270, 184] on div "General profile" at bounding box center [286, 179] width 139 height 12
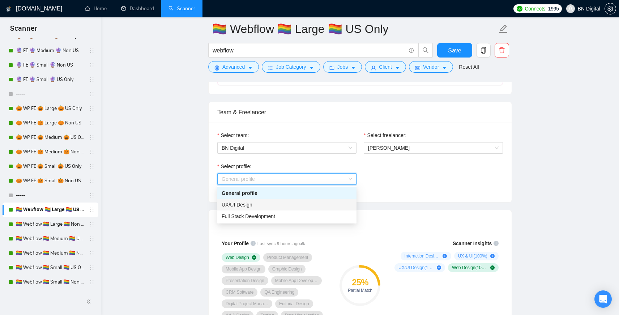
click at [265, 208] on div "UX/UI Design" at bounding box center [287, 205] width 131 height 8
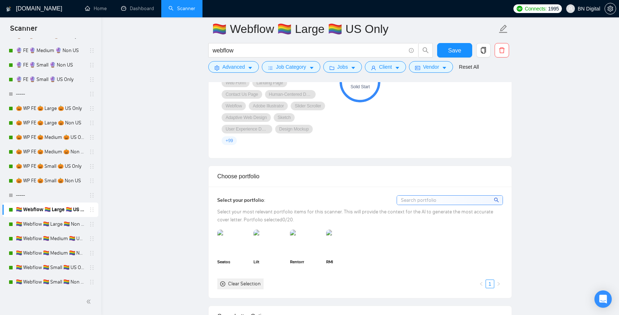
scroll to position [733, 0]
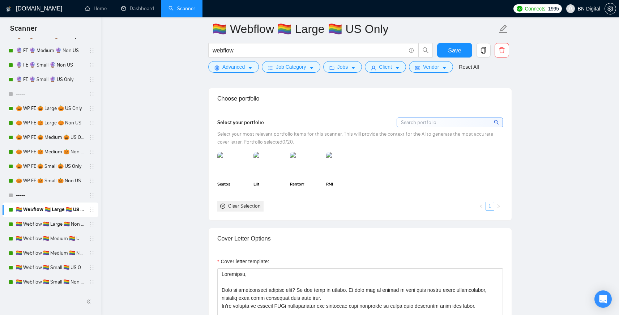
click at [241, 172] on img at bounding box center [233, 164] width 32 height 25
click at [277, 172] on img at bounding box center [269, 165] width 30 height 24
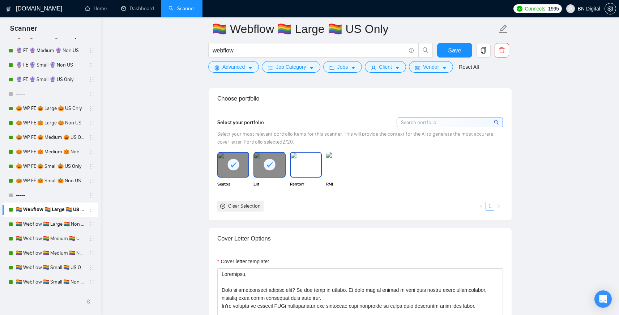
click at [314, 172] on img at bounding box center [306, 165] width 30 height 24
click at [347, 163] on img at bounding box center [342, 165] width 30 height 24
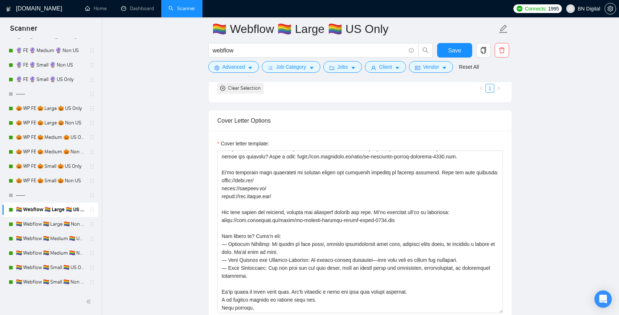
scroll to position [0, 0]
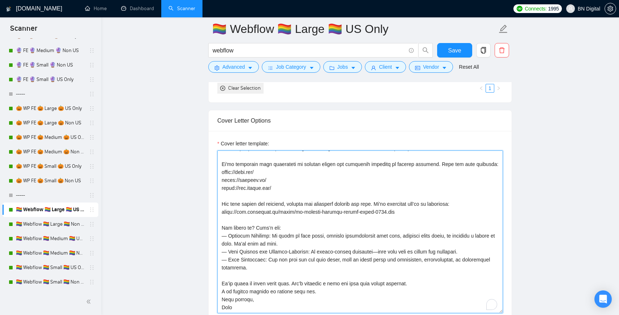
click at [252, 261] on textarea "Cover letter template:" at bounding box center [360, 231] width 286 height 163
click at [225, 307] on textarea "Cover letter template:" at bounding box center [360, 231] width 286 height 163
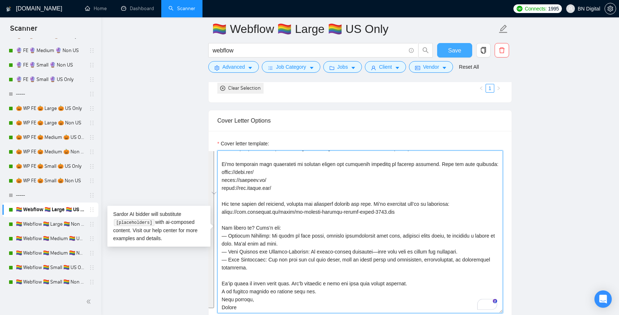
type textarea "Greetings, Need an outstanding landing page? We can make it happen. We know how…"
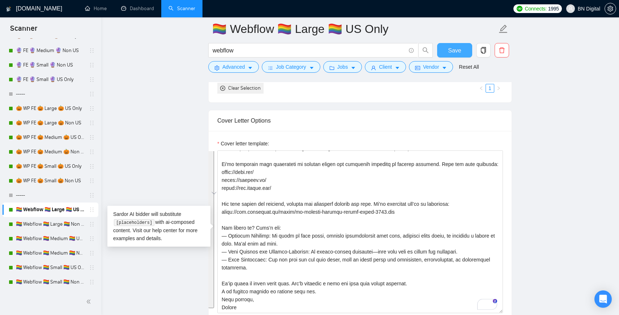
click at [451, 47] on span "Save" at bounding box center [454, 50] width 13 height 9
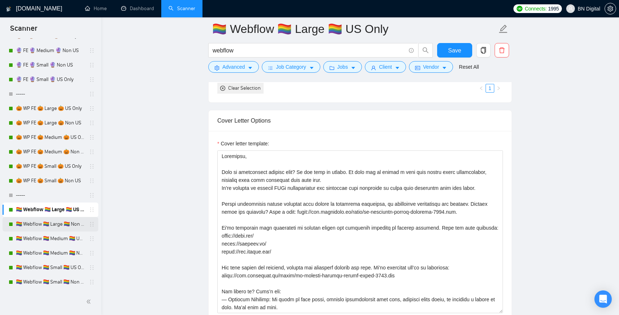
click at [64, 222] on link "🏳️‍🌈 Webflow 🏳️‍🌈 Large 🏳️‍🌈 Non US" at bounding box center [50, 224] width 69 height 14
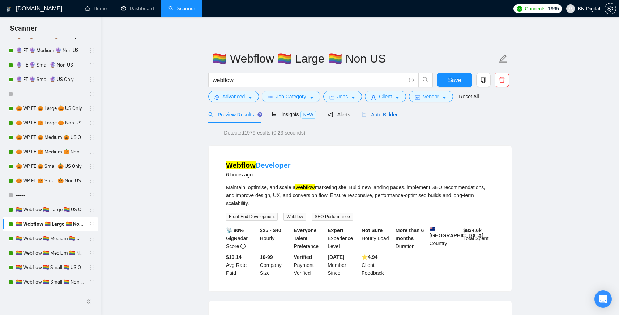
click at [388, 116] on span "Auto Bidder" at bounding box center [380, 115] width 36 height 6
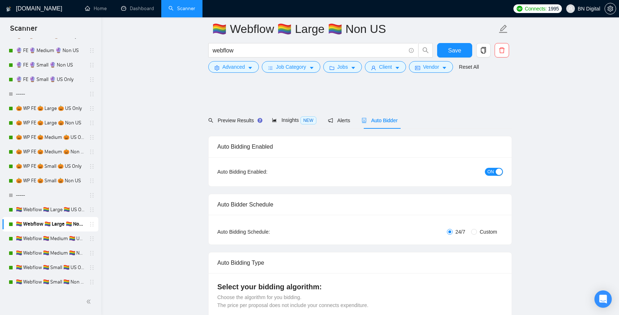
scroll to position [274, 0]
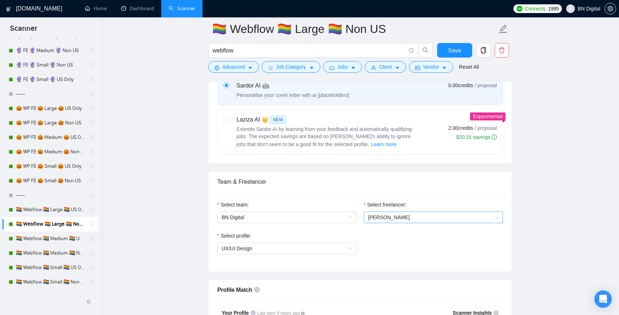
click at [388, 216] on span "[PERSON_NAME]" at bounding box center [389, 217] width 42 height 6
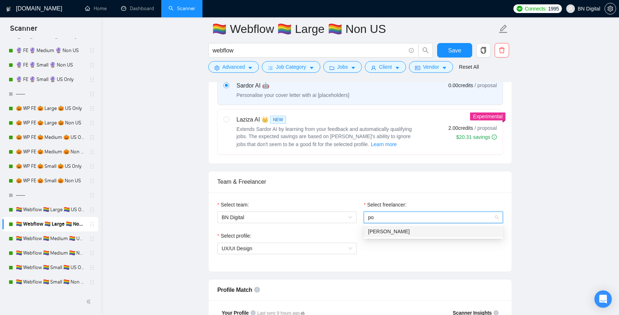
type input "pol"
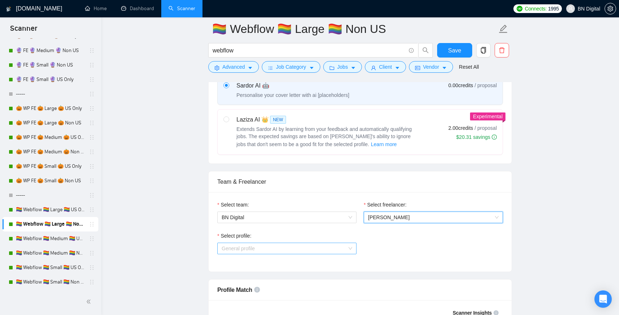
click at [274, 249] on span "General profile" at bounding box center [287, 248] width 131 height 11
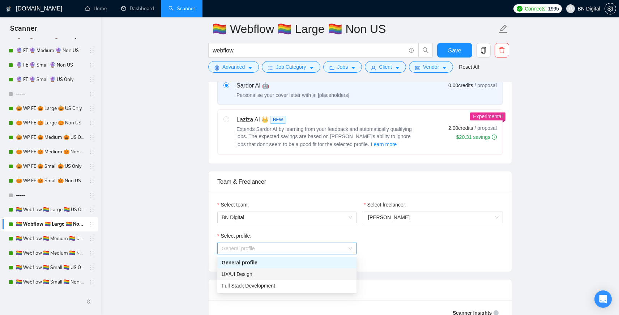
click at [266, 273] on div "UX/UI Design" at bounding box center [287, 274] width 131 height 8
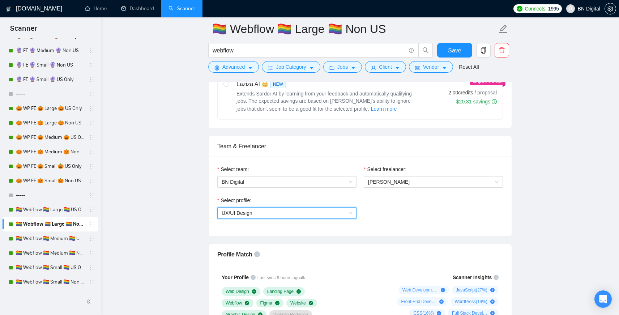
scroll to position [322, 0]
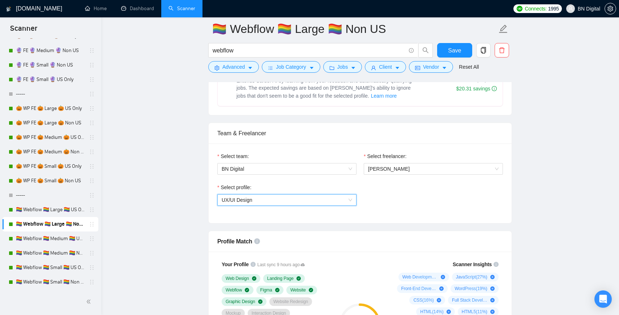
click at [260, 195] on span "UX/UI Design" at bounding box center [287, 200] width 131 height 11
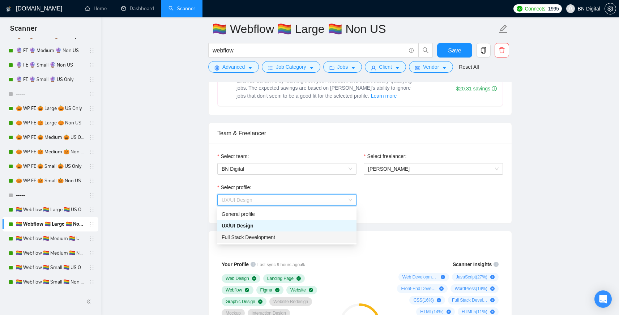
click at [253, 233] on div "Full Stack Development" at bounding box center [287, 237] width 131 height 8
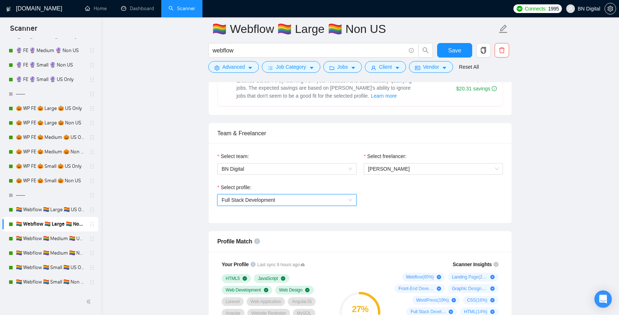
click at [264, 201] on span "Full Stack Development" at bounding box center [249, 200] width 54 height 6
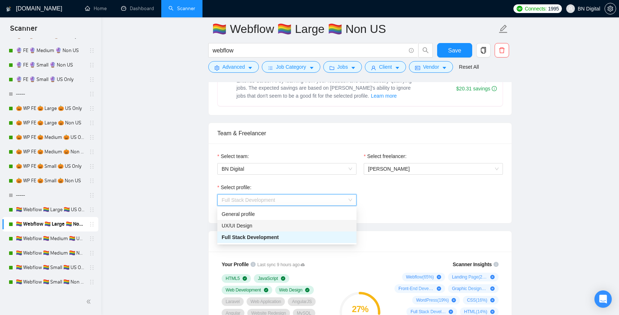
click at [257, 223] on div "UX/UI Design" at bounding box center [287, 226] width 131 height 8
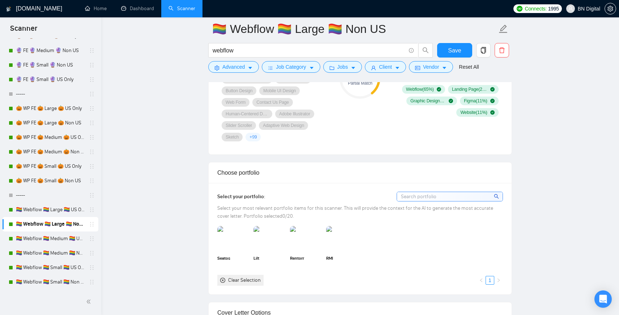
scroll to position [583, 0]
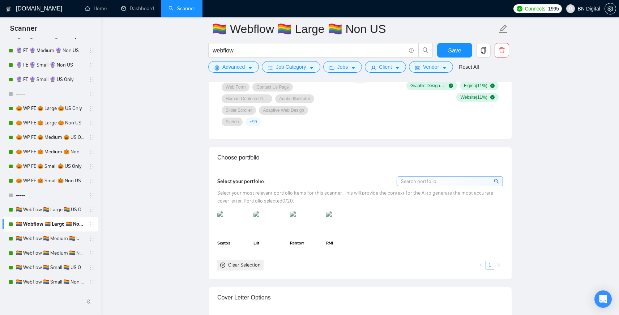
click at [238, 223] on img at bounding box center [233, 223] width 32 height 25
click at [268, 223] on img at bounding box center [269, 223] width 32 height 25
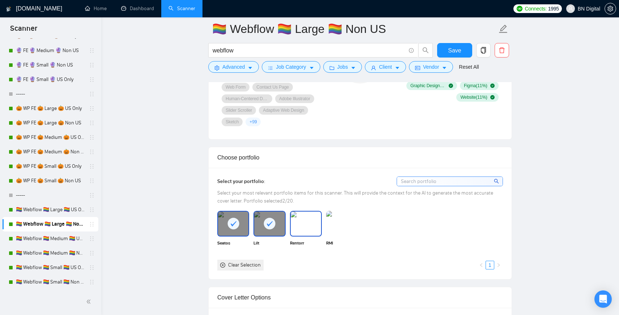
click at [299, 223] on img at bounding box center [306, 224] width 30 height 24
click at [340, 223] on img at bounding box center [342, 224] width 30 height 24
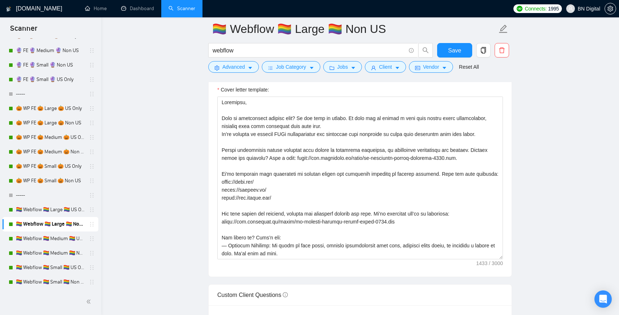
scroll to position [835, 0]
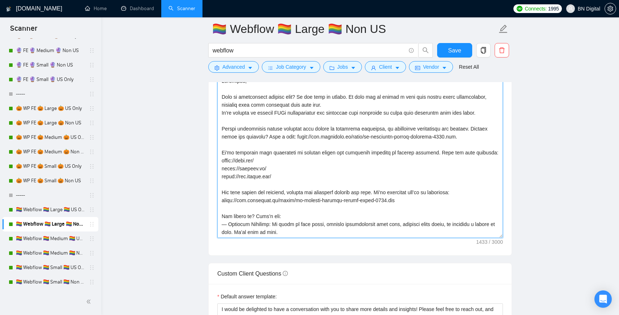
click at [279, 159] on textarea "Cover letter template:" at bounding box center [360, 156] width 286 height 163
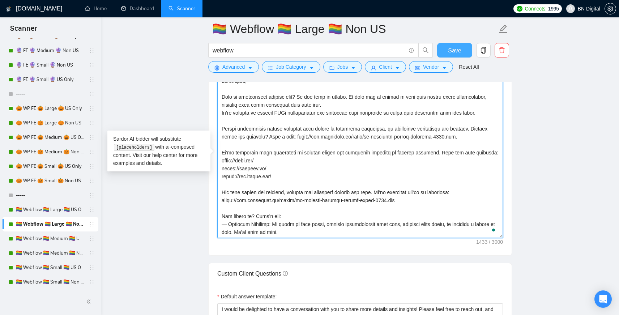
paste textarea "Polina"
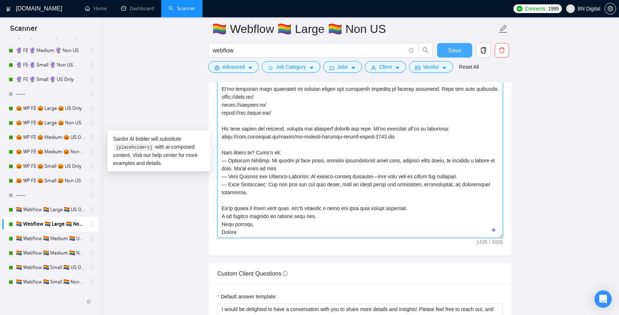
scroll to position [69, 0]
type textarea "Greetings, Need an outstanding landing page? We can make it happen. We know how…"
click at [448, 47] on span "Save" at bounding box center [454, 50] width 13 height 9
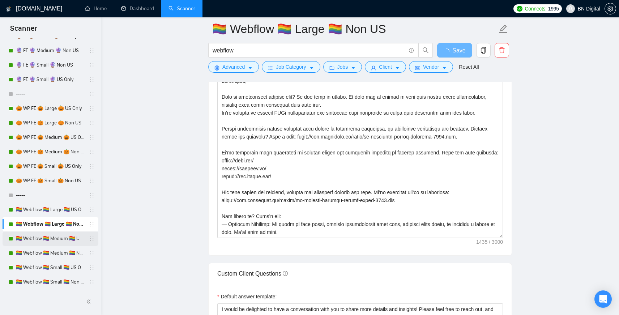
click at [53, 241] on link "🏳️‍🌈 Webflow 🏳️‍🌈 Medium 🏳️‍🌈 US Only" at bounding box center [50, 238] width 69 height 14
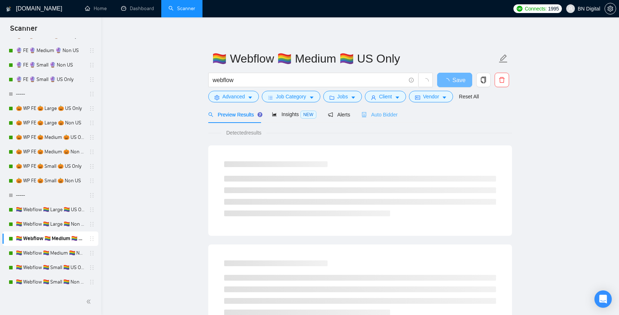
click at [393, 106] on div "Auto Bidder" at bounding box center [380, 114] width 36 height 17
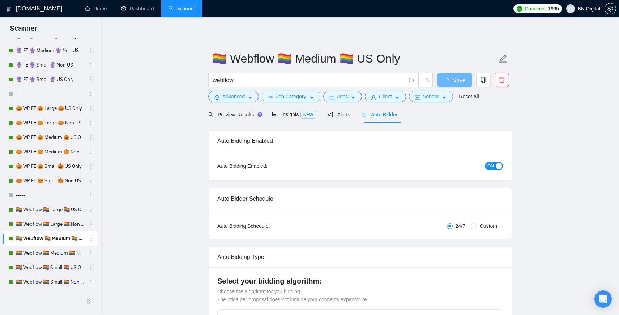
radio input "false"
radio input "true"
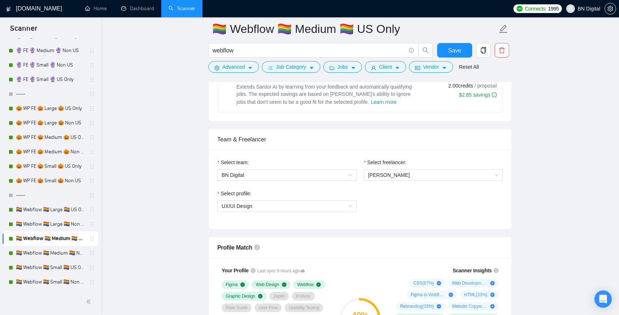
scroll to position [435, 0]
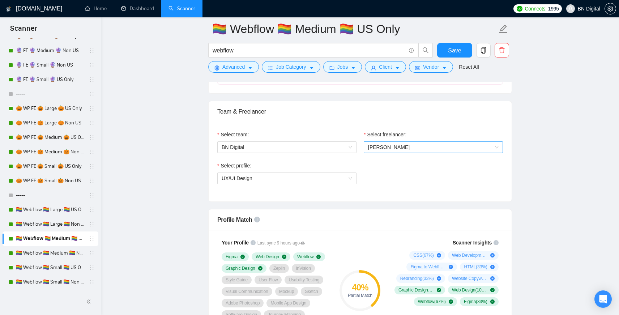
click at [397, 146] on span "[PERSON_NAME]" at bounding box center [389, 147] width 42 height 6
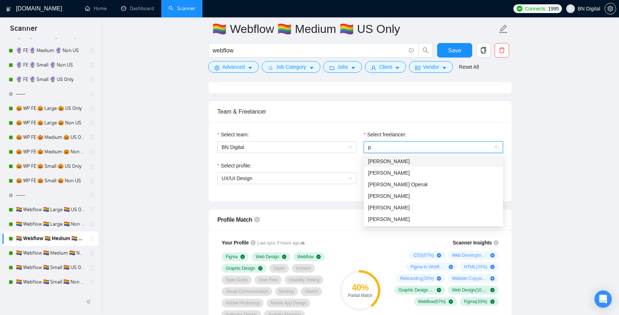
type input "po"
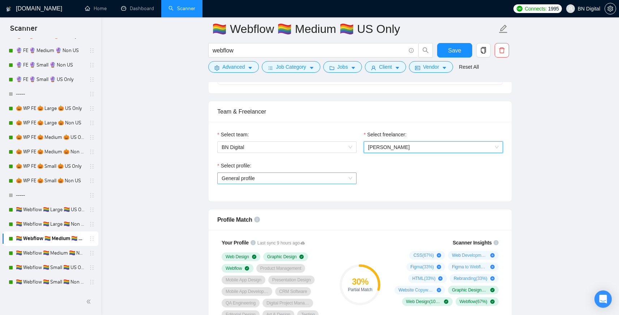
click at [297, 174] on span "General profile" at bounding box center [287, 178] width 131 height 11
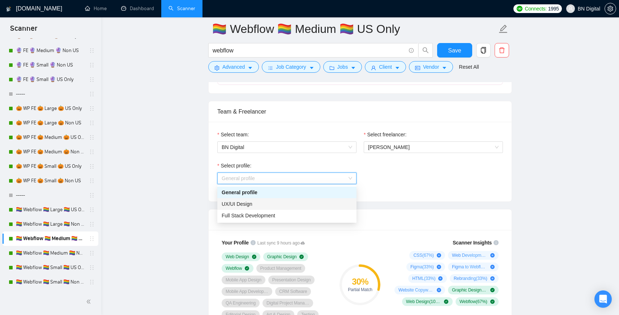
click at [278, 206] on div "UX/UI Design" at bounding box center [287, 204] width 131 height 8
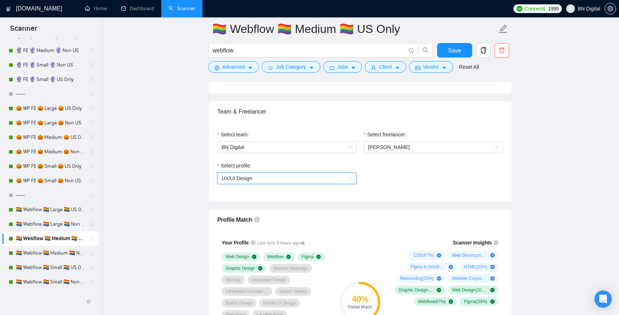
scroll to position [725, 0]
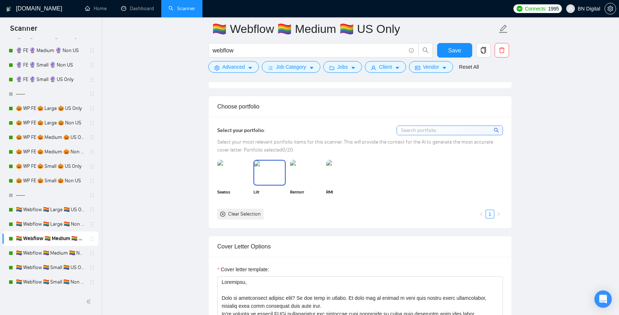
click at [238, 184] on div at bounding box center [233, 172] width 32 height 25
click at [271, 179] on img at bounding box center [269, 173] width 30 height 24
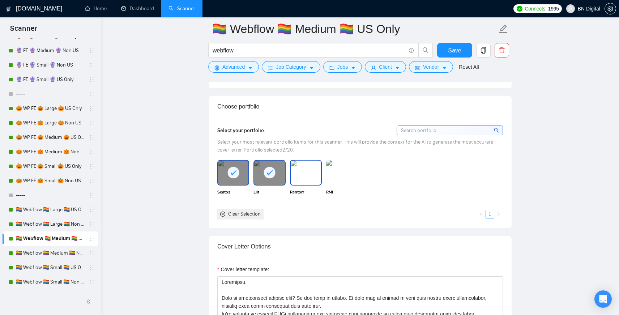
click at [311, 179] on img at bounding box center [306, 173] width 30 height 24
click at [334, 179] on img at bounding box center [342, 173] width 30 height 24
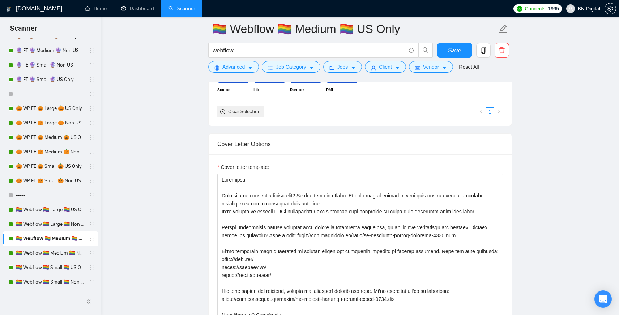
scroll to position [836, 0]
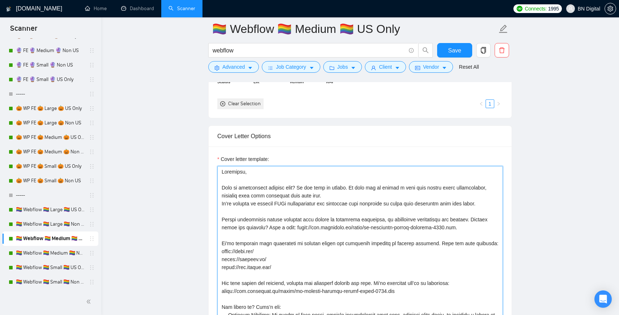
click at [272, 198] on textarea "Cover letter template:" at bounding box center [360, 247] width 286 height 163
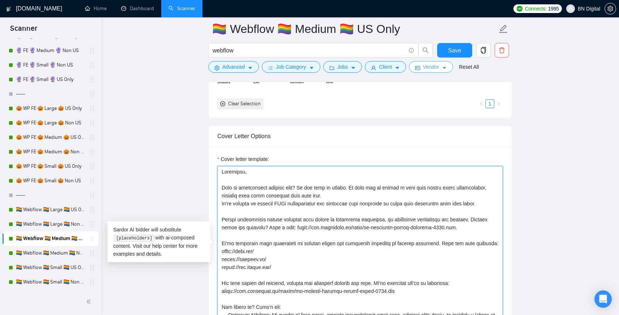
paste textarea "Polina"
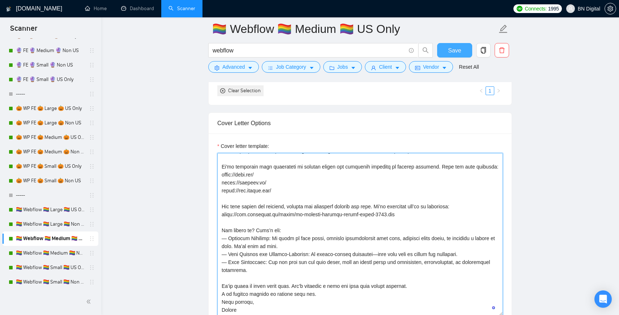
scroll to position [69, 0]
type textarea "Greetings, Need an outstanding landing page? We can make it happen. We know how…"
click at [456, 52] on span "Save" at bounding box center [454, 50] width 13 height 9
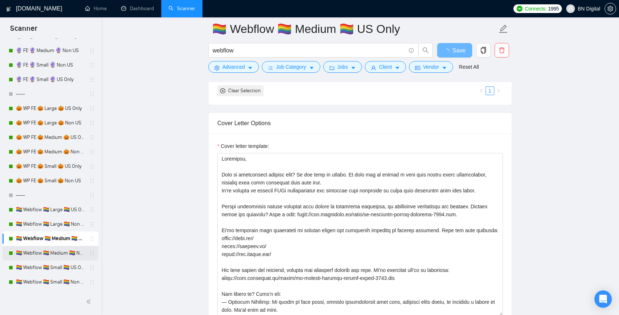
click at [58, 253] on link "🏳️‍🌈 Webflow 🏳️‍🌈 Medium 🏳️‍🌈 Non US" at bounding box center [50, 253] width 69 height 14
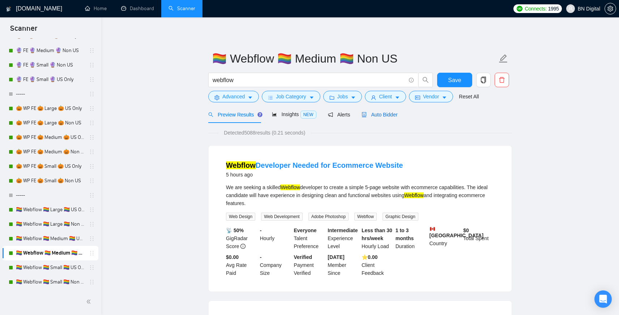
click at [383, 115] on span "Auto Bidder" at bounding box center [380, 115] width 36 height 6
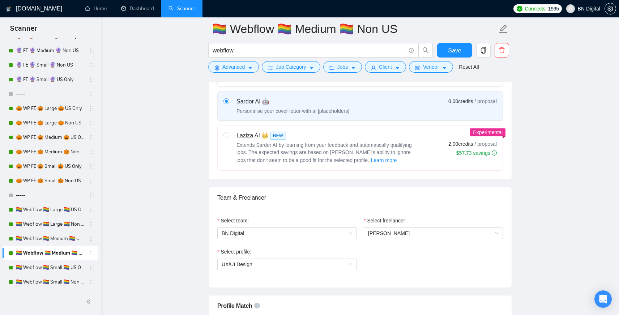
scroll to position [309, 0]
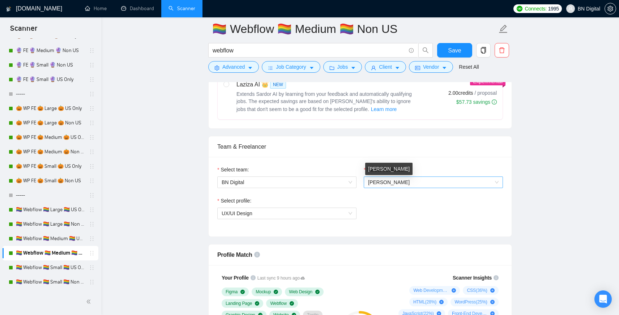
click at [383, 179] on span "[PERSON_NAME]" at bounding box center [389, 182] width 42 height 6
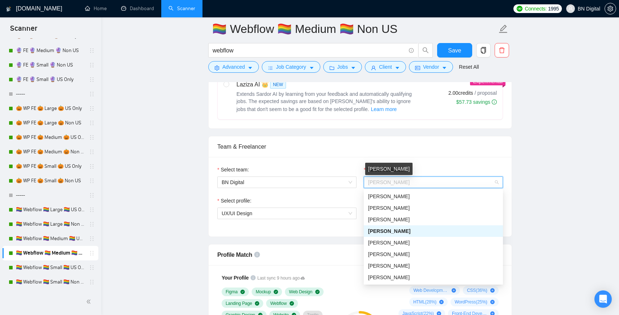
type input "p"
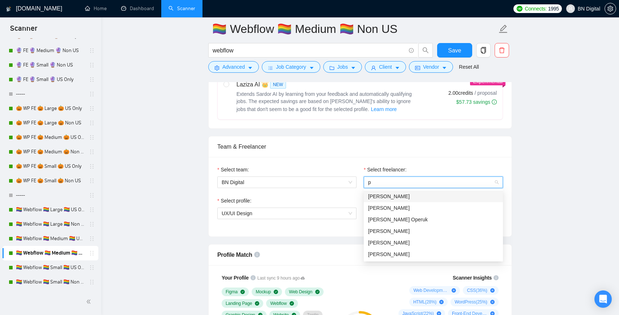
click at [377, 198] on span "[PERSON_NAME]" at bounding box center [389, 196] width 42 height 6
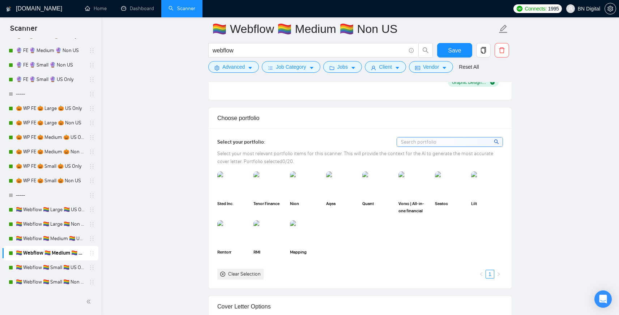
scroll to position [609, 0]
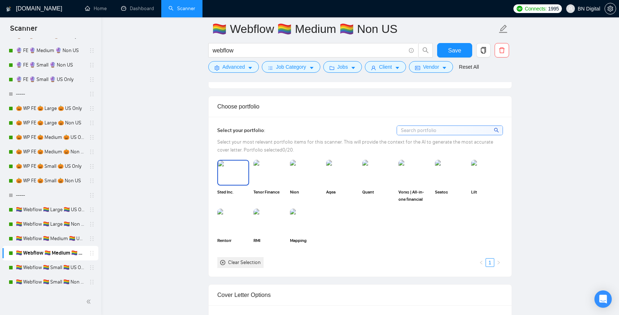
click at [243, 178] on img at bounding box center [233, 173] width 30 height 24
click at [243, 218] on img at bounding box center [233, 221] width 30 height 24
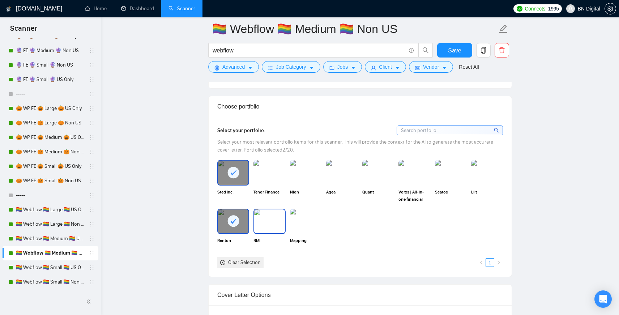
click at [276, 220] on img at bounding box center [269, 221] width 30 height 24
click at [276, 179] on img at bounding box center [269, 173] width 30 height 24
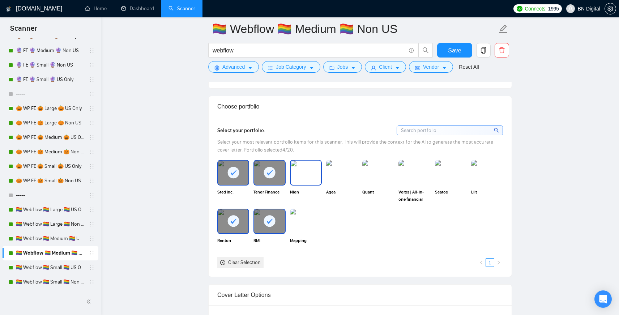
click at [299, 178] on img at bounding box center [306, 173] width 30 height 24
click at [299, 221] on img at bounding box center [306, 221] width 30 height 24
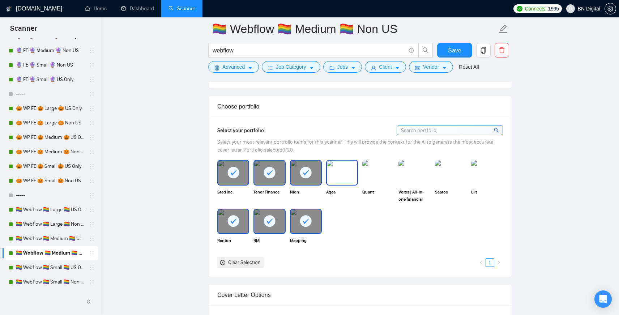
click at [337, 179] on img at bounding box center [342, 173] width 30 height 24
click at [378, 172] on img at bounding box center [378, 173] width 30 height 24
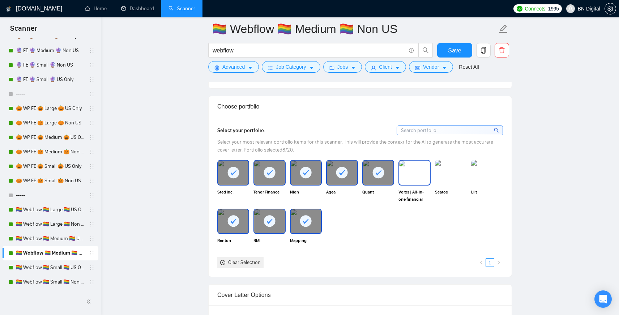
click at [432, 172] on div "Vorxs | All-in-one financial management tool" at bounding box center [414, 181] width 36 height 43
click at [413, 181] on img at bounding box center [414, 173] width 30 height 24
click at [460, 174] on img at bounding box center [451, 173] width 30 height 24
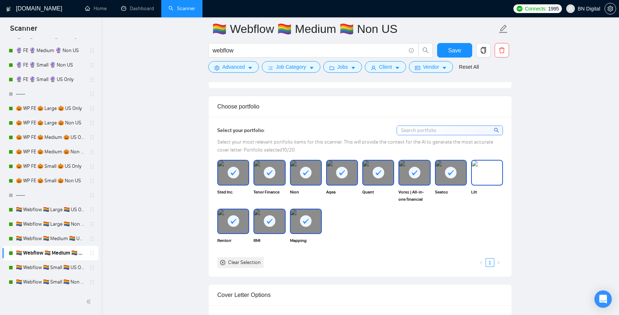
click at [491, 174] on img at bounding box center [487, 173] width 30 height 24
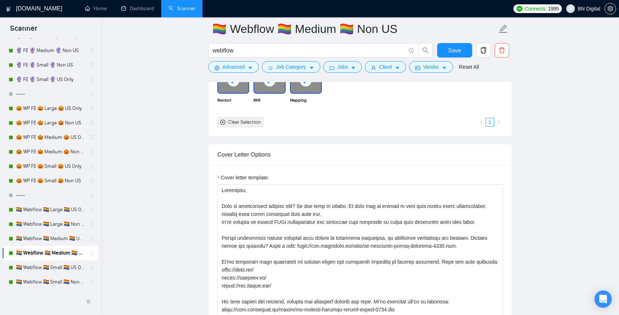
scroll to position [836, 0]
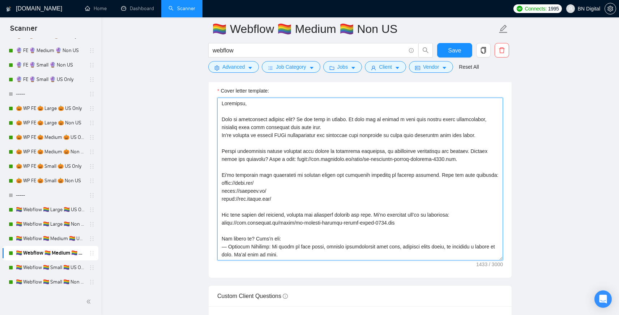
click at [293, 199] on textarea "Cover letter template:" at bounding box center [360, 179] width 286 height 163
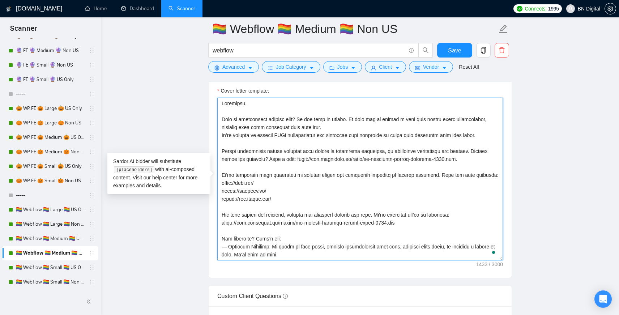
paste textarea "Polina"
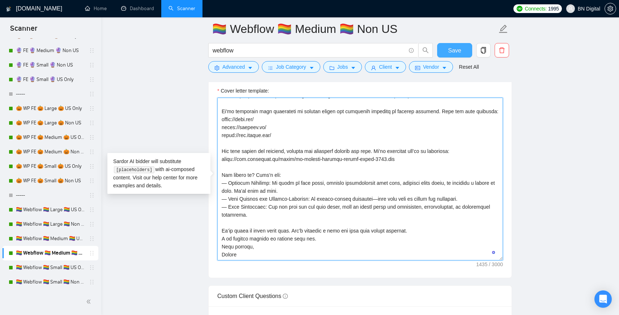
scroll to position [69, 0]
type textarea "Greetings, Need an outstanding landing page? We can make it happen. We know how…"
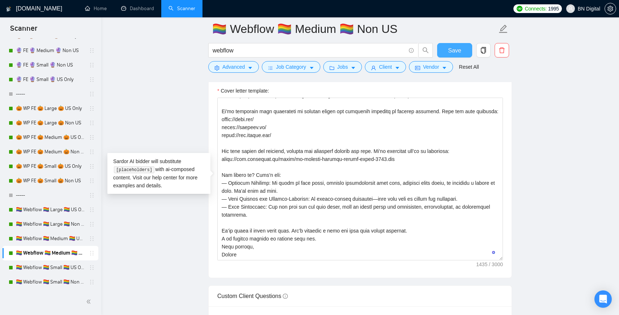
click at [453, 50] on span "Save" at bounding box center [454, 50] width 13 height 9
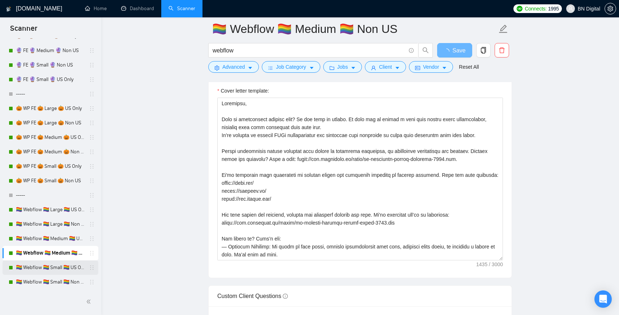
click at [54, 268] on link "🏳️‍🌈 Webflow 🏳️‍🌈 Small 🏳️‍🌈 US Only" at bounding box center [50, 267] width 69 height 14
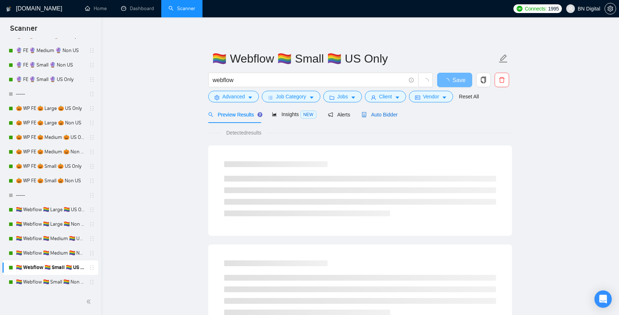
click at [383, 111] on div "Auto Bidder" at bounding box center [380, 115] width 36 height 8
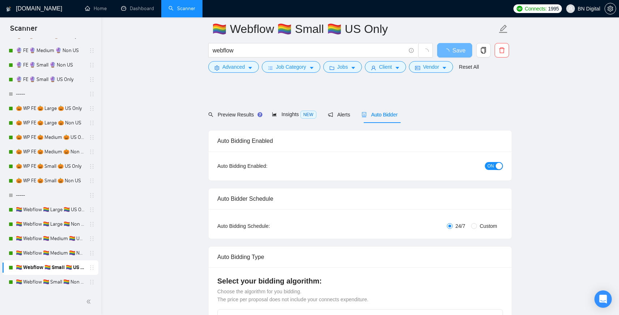
scroll to position [350, 0]
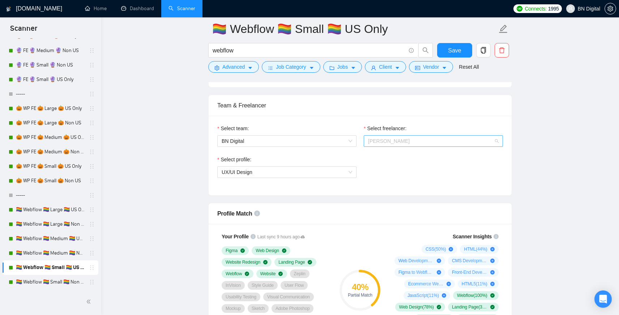
click at [381, 143] on span "[PERSON_NAME]" at bounding box center [389, 141] width 42 height 6
type input "p"
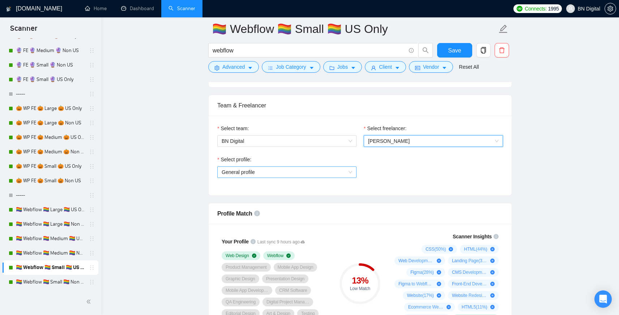
click at [270, 172] on span "General profile" at bounding box center [287, 172] width 131 height 11
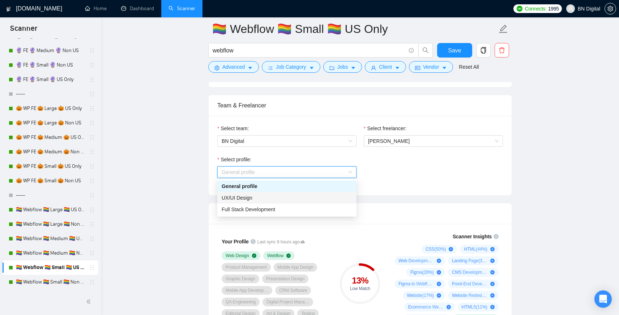
click at [247, 196] on span "UX/UI Design" at bounding box center [237, 198] width 31 height 6
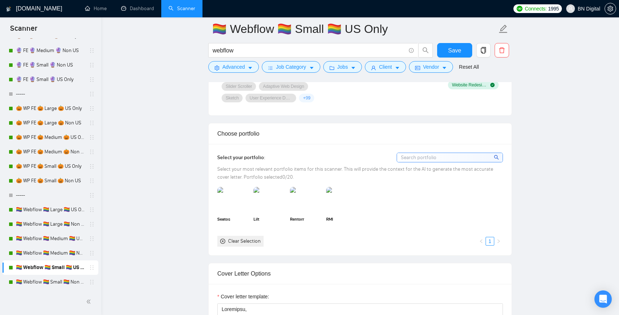
scroll to position [625, 0]
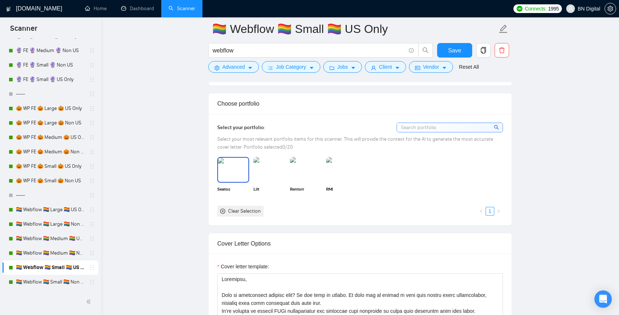
click at [238, 181] on img at bounding box center [233, 170] width 30 height 24
click at [273, 181] on img at bounding box center [269, 170] width 30 height 24
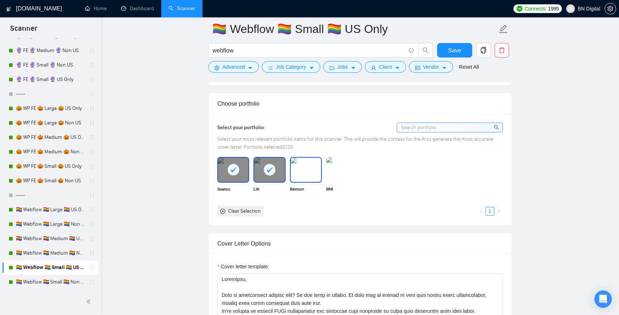
click at [310, 181] on img at bounding box center [306, 170] width 30 height 24
click at [342, 181] on img at bounding box center [342, 170] width 30 height 24
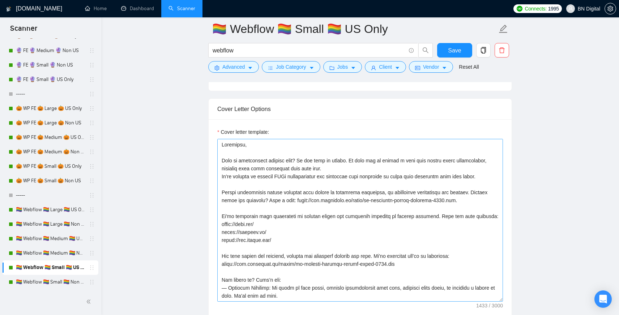
scroll to position [784, 0]
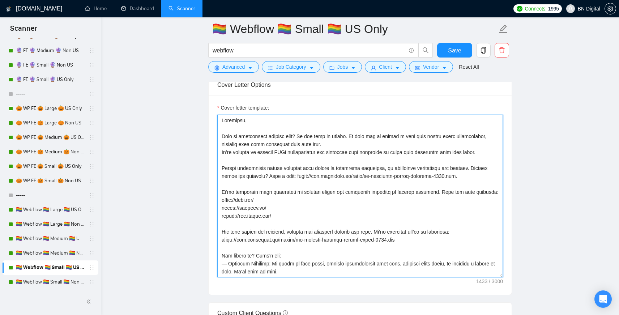
click at [262, 226] on textarea "Cover letter template:" at bounding box center [360, 196] width 286 height 163
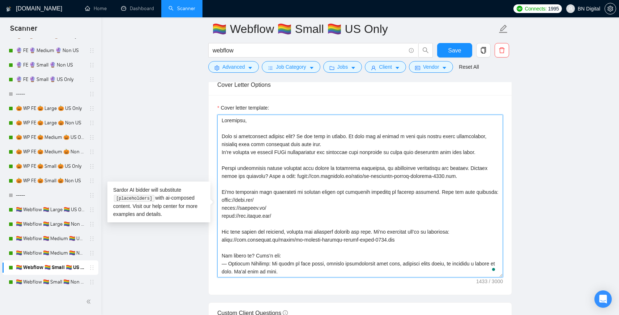
paste textarea "Polina"
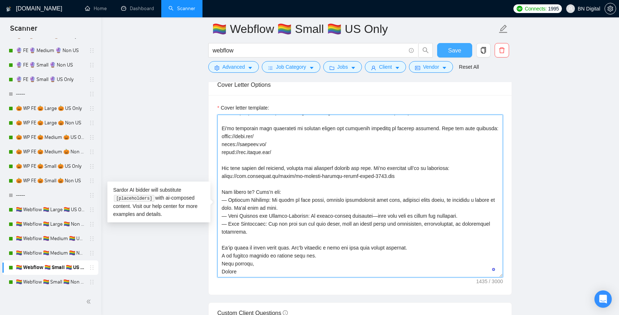
type textarea "Greetings, Need an outstanding landing page? We can make it happen. We know how…"
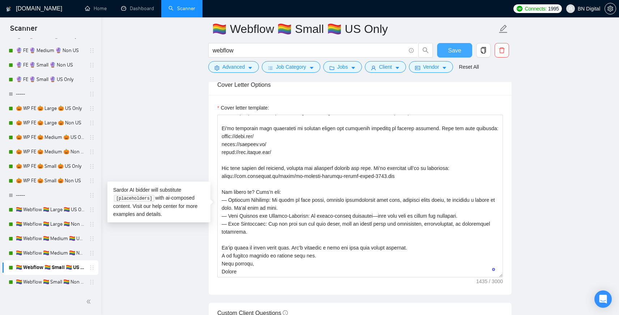
click at [455, 49] on span "Save" at bounding box center [454, 50] width 13 height 9
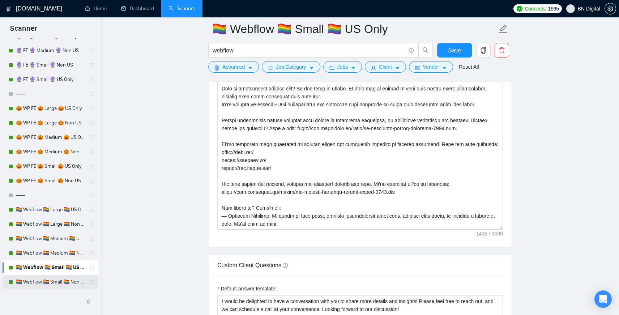
click at [68, 278] on link "🏳️‍🌈 Webflow 🏳️‍🌈 Small 🏳️‍🌈 Non US" at bounding box center [50, 282] width 69 height 14
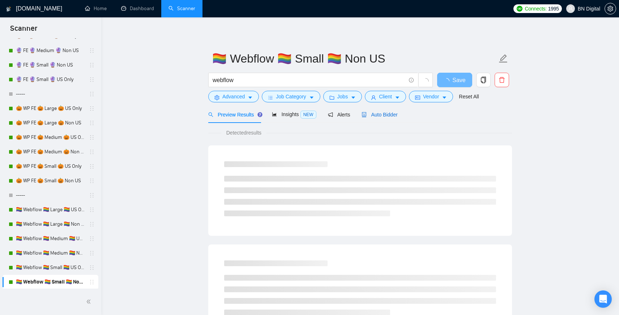
click at [389, 115] on span "Auto Bidder" at bounding box center [380, 115] width 36 height 6
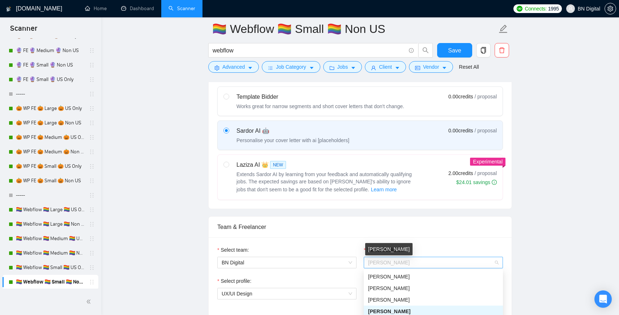
click at [396, 263] on span "[PERSON_NAME]" at bounding box center [389, 263] width 42 height 6
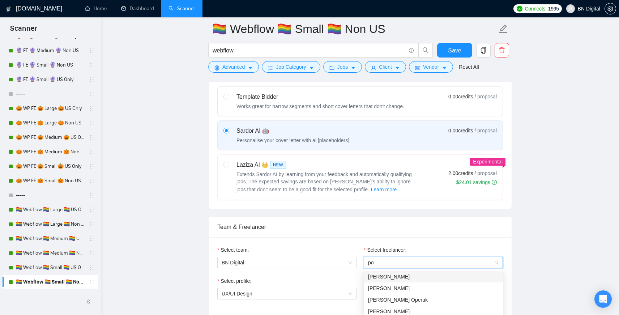
type input "pol"
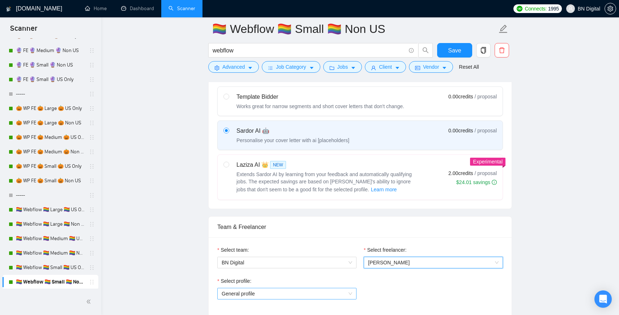
click at [255, 295] on span "General profile" at bounding box center [287, 293] width 131 height 11
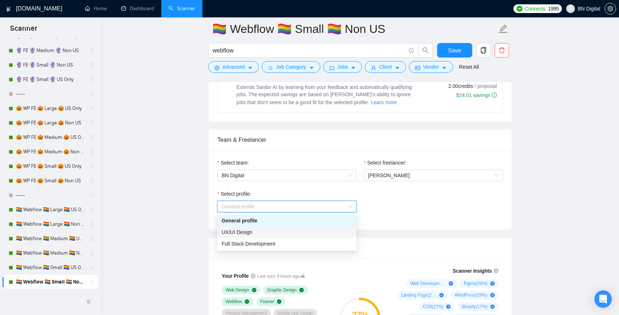
click at [248, 232] on span "UX/UI Design" at bounding box center [237, 232] width 31 height 6
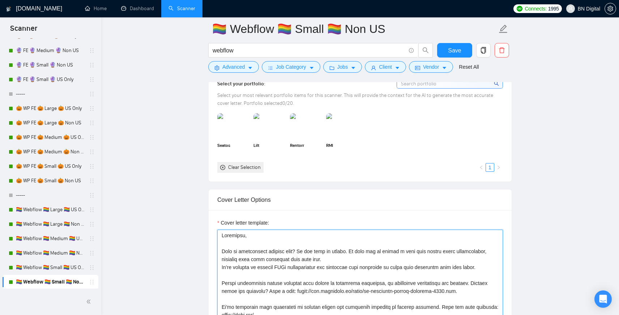
click at [244, 240] on textarea "Cover letter template:" at bounding box center [360, 311] width 286 height 163
paste textarea "Polina"
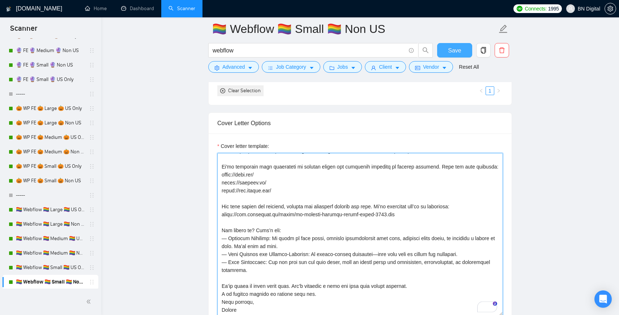
type textarea "Greetings, Need an outstanding landing page? We can make it happen. We know how…"
click at [453, 53] on span "Save" at bounding box center [454, 50] width 13 height 9
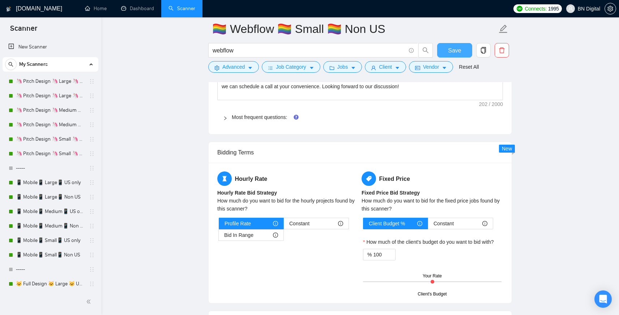
scroll to position [72, 0]
